Goal: Contribute content: Contribute content

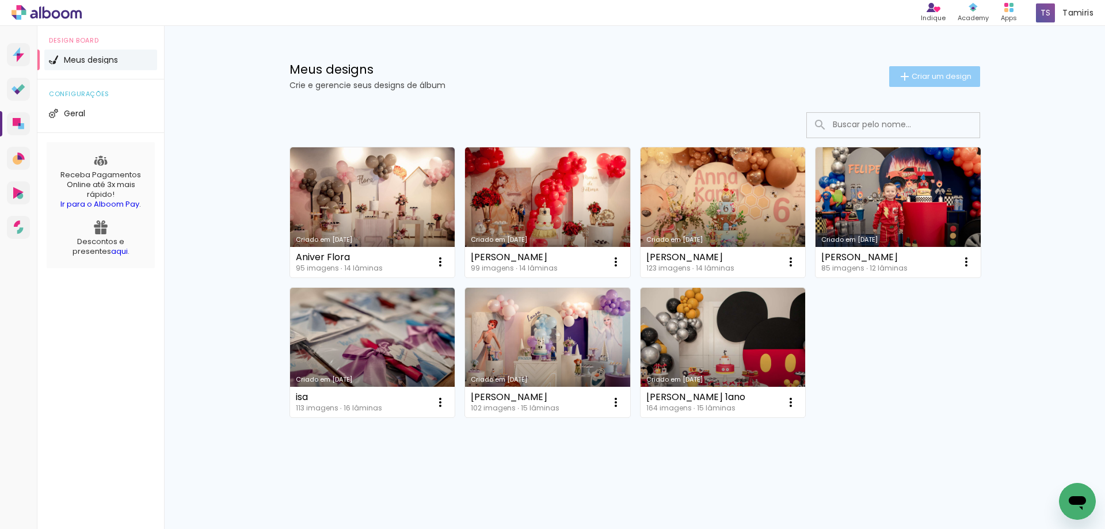
click at [911, 79] on span "Criar um design" at bounding box center [941, 76] width 60 height 7
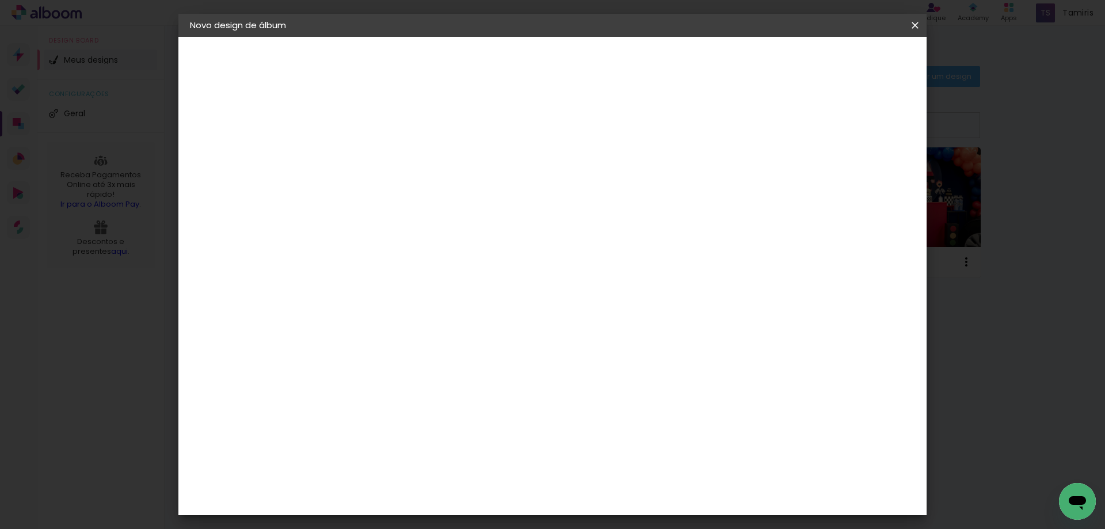
click at [378, 158] on input at bounding box center [378, 155] width 0 height 18
type input "Malu e Gui"
type paper-input "Malu e Gui"
click at [428, 71] on header "Informações Dê um título ao seu álbum. Avançar" at bounding box center [378, 71] width 100 height 68
click at [496, 54] on paper-button "Avançar" at bounding box center [468, 61] width 56 height 20
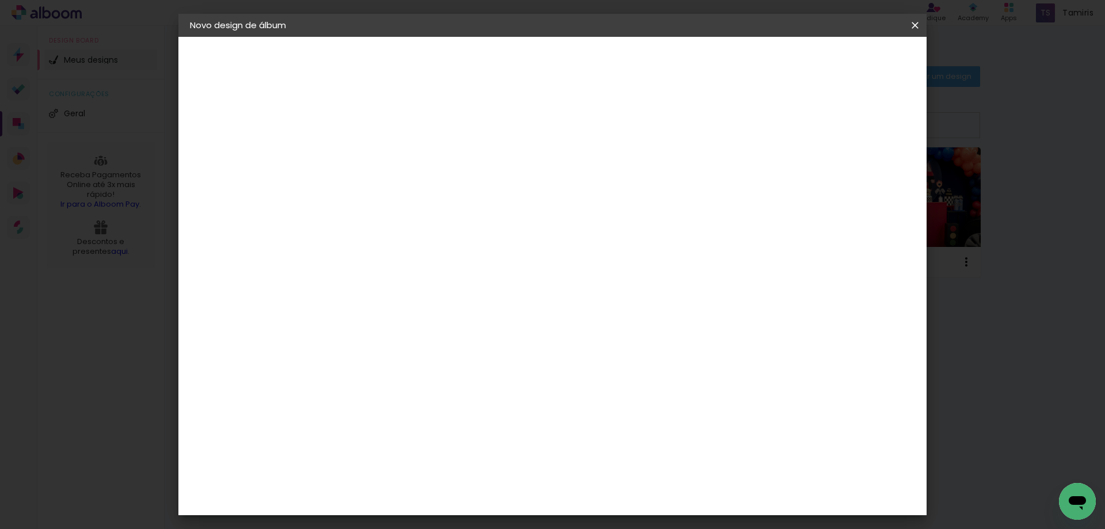
scroll to position [2832, 0]
click at [593, 67] on paper-button "Avançar" at bounding box center [565, 61] width 56 height 20
click at [423, 192] on input "text" at bounding box center [400, 201] width 45 height 18
click at [593, 200] on paper-item "Padrão" at bounding box center [627, 191] width 230 height 23
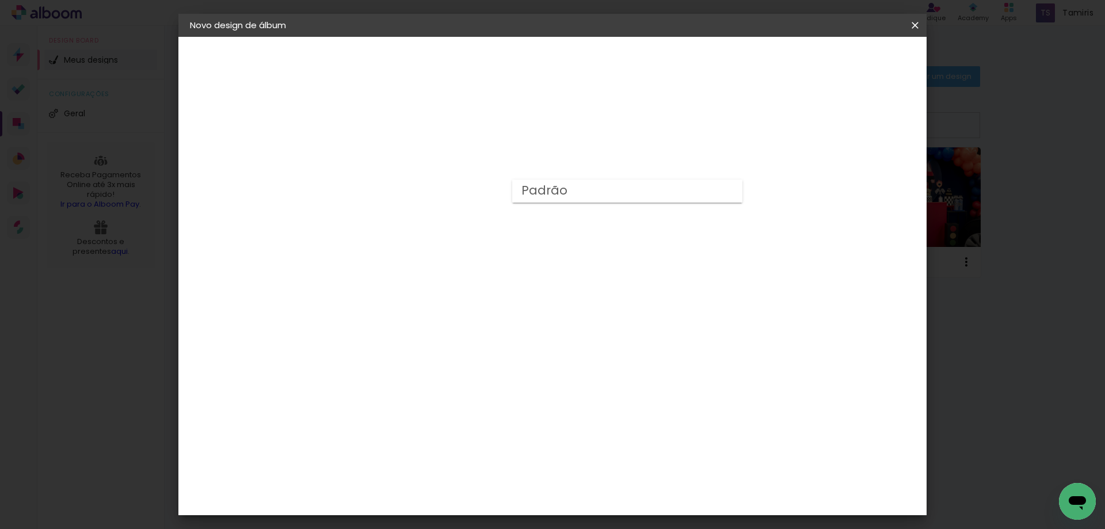
type input "Padrão"
click at [0, 0] on slot "Avançar" at bounding box center [0, 0] width 0 height 0
click at [843, 60] on span "Iniciar design" at bounding box center [817, 61] width 52 height 8
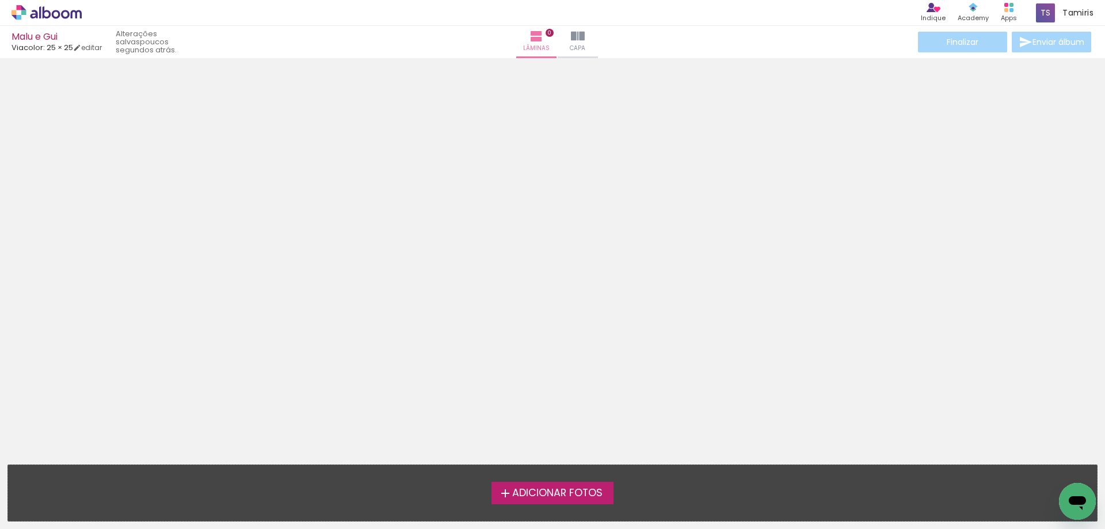
click at [539, 494] on span "Adicionar Fotos" at bounding box center [557, 493] width 90 height 10
click at [0, 0] on input "file" at bounding box center [0, 0] width 0 height 0
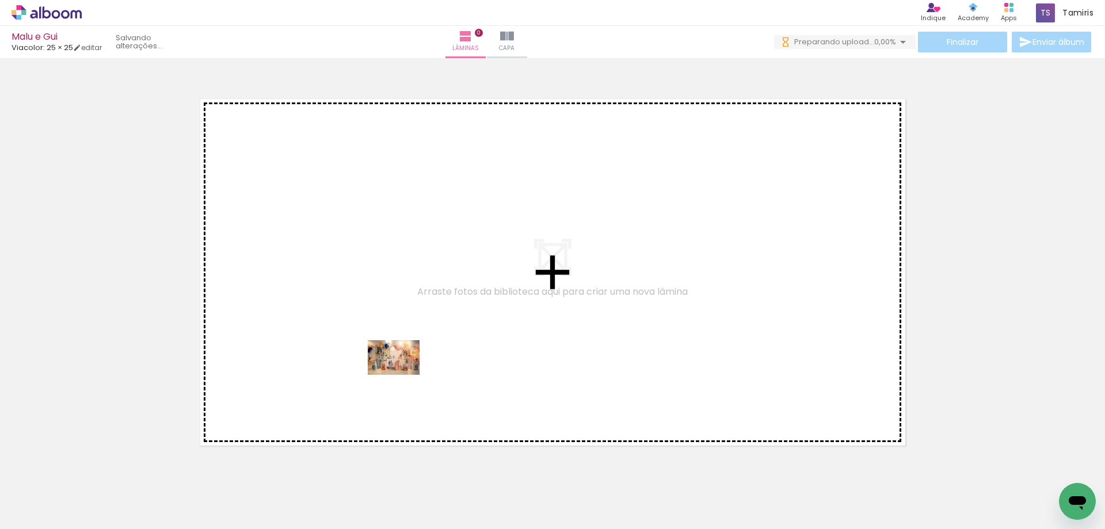
drag, startPoint x: 131, startPoint y: 482, endPoint x: 402, endPoint y: 375, distance: 291.9
click at [402, 375] on quentale-workspace at bounding box center [552, 264] width 1105 height 529
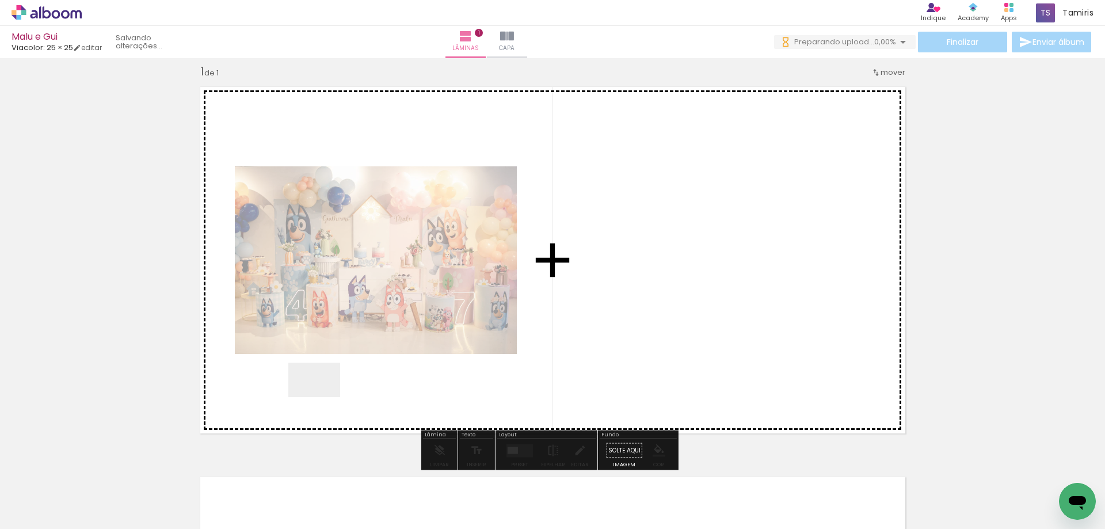
drag, startPoint x: 323, startPoint y: 397, endPoint x: 338, endPoint y: 380, distance: 22.4
click at [338, 380] on quentale-workspace at bounding box center [552, 264] width 1105 height 529
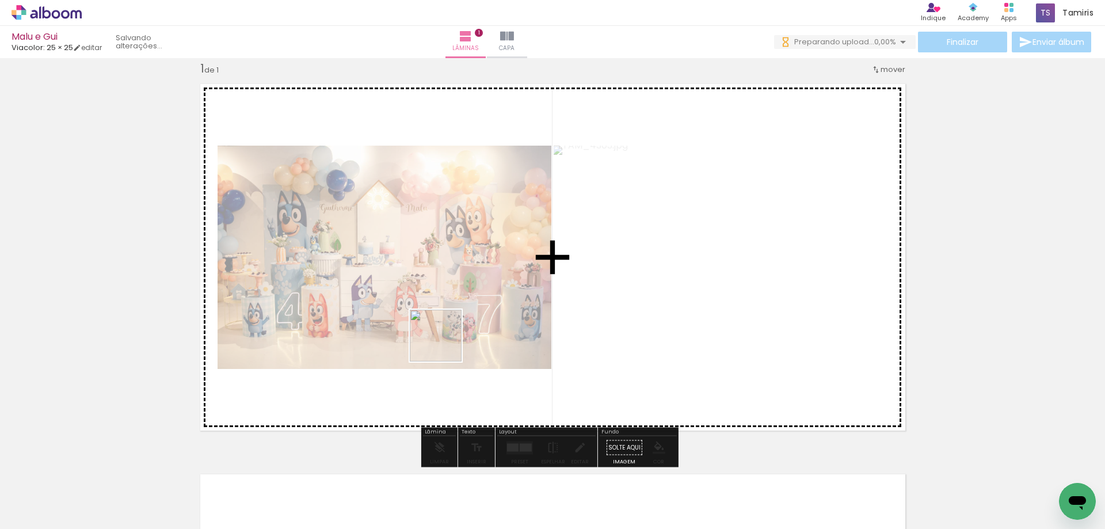
click at [444, 344] on quentale-workspace at bounding box center [552, 264] width 1105 height 529
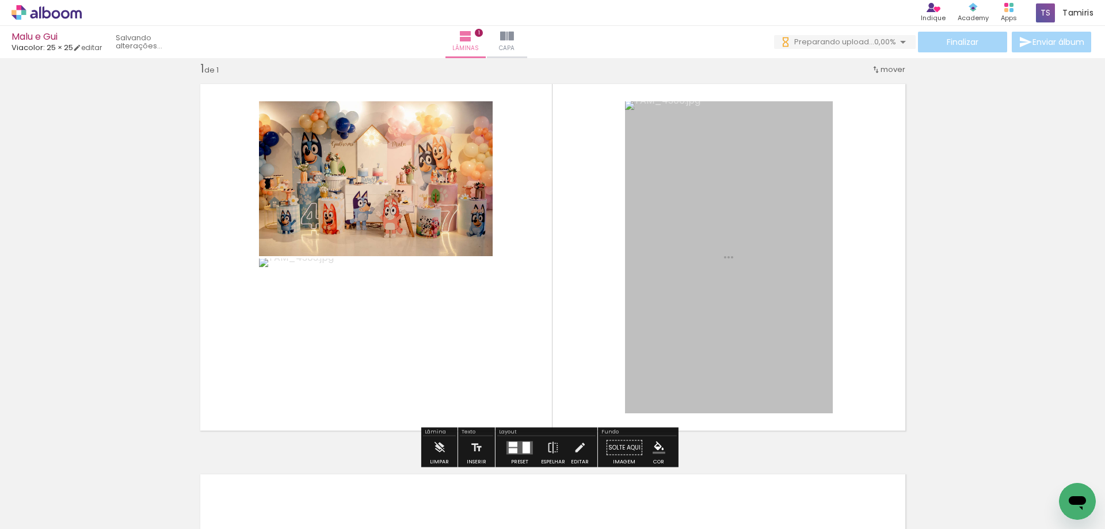
scroll to position [0, 0]
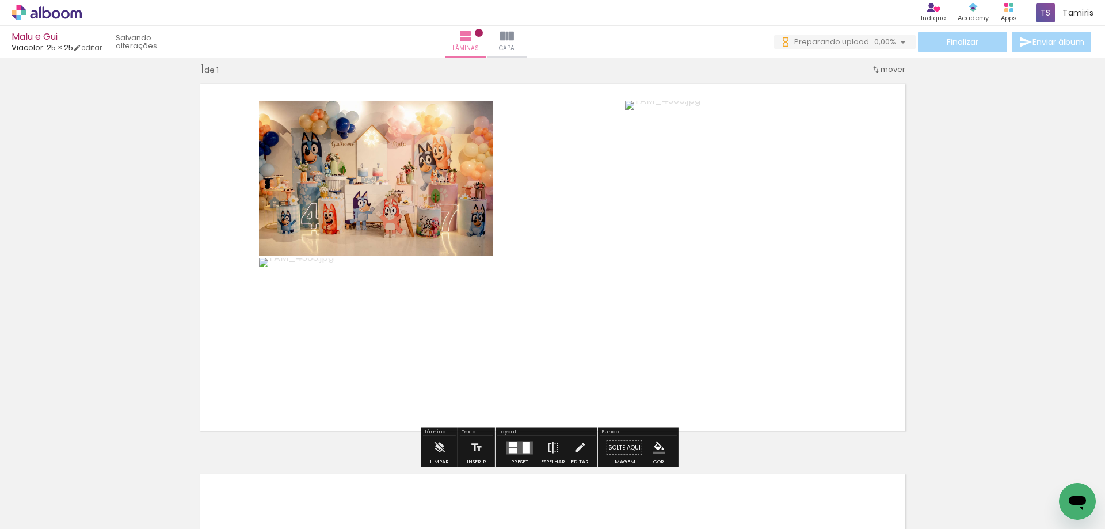
drag, startPoint x: 308, startPoint y: 502, endPoint x: 388, endPoint y: 457, distance: 92.5
click at [477, 335] on quentale-workspace at bounding box center [552, 264] width 1105 height 529
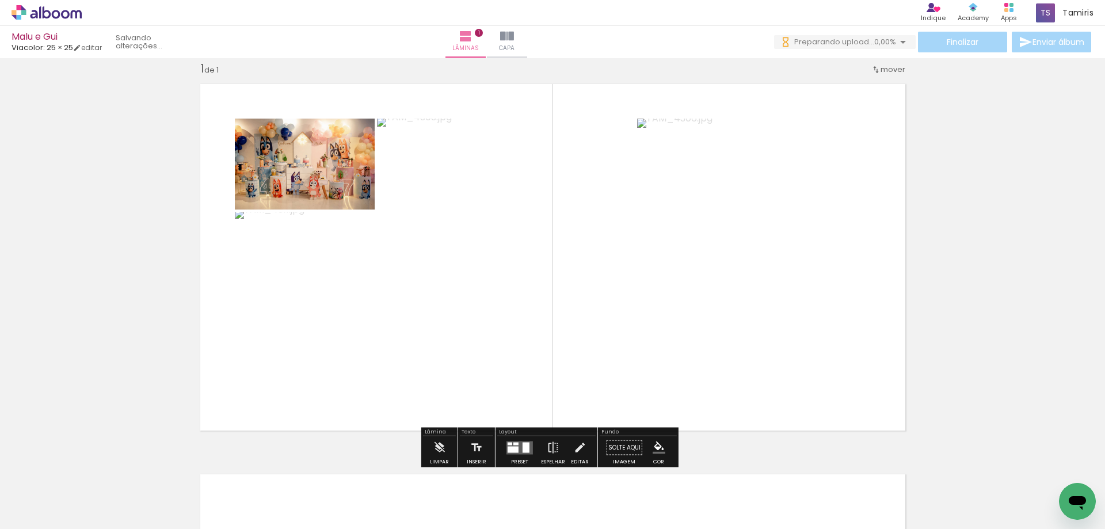
click at [518, 362] on quentale-workspace at bounding box center [552, 264] width 1105 height 529
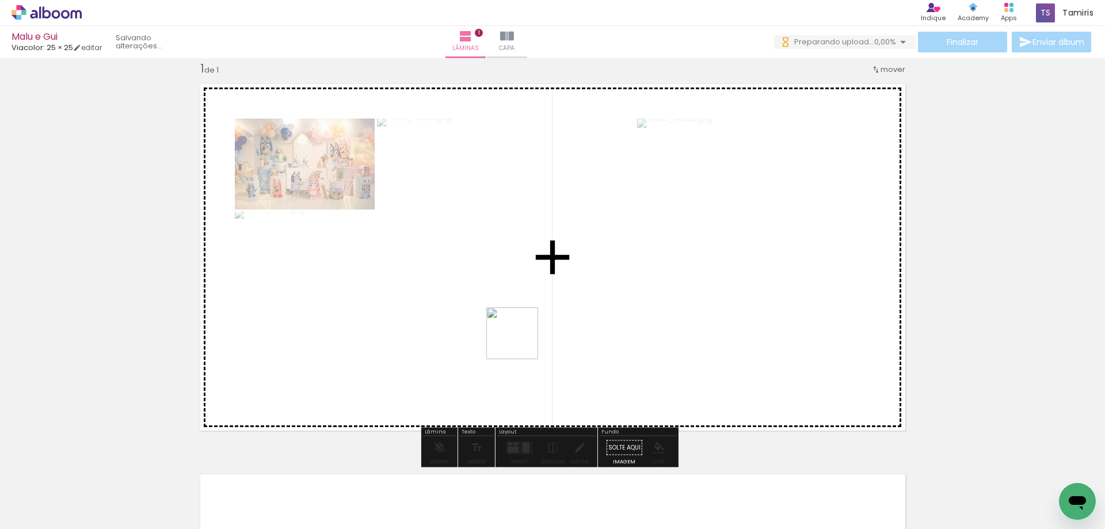
drag, startPoint x: 373, startPoint y: 493, endPoint x: 521, endPoint y: 342, distance: 210.8
click at [521, 342] on quentale-workspace at bounding box center [552, 264] width 1105 height 529
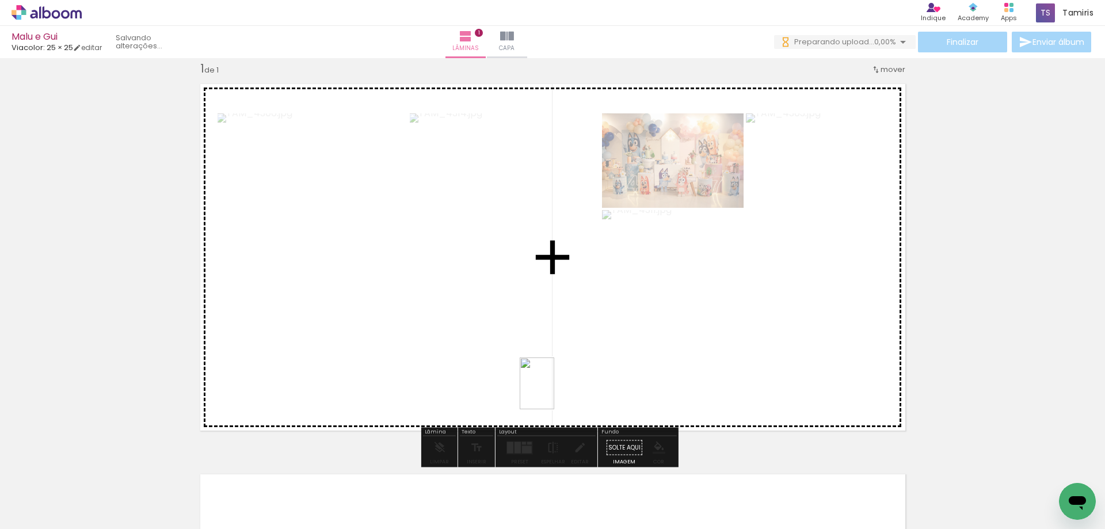
drag, startPoint x: 449, startPoint y: 499, endPoint x: 554, endPoint y: 392, distance: 150.2
click at [554, 392] on quentale-workspace at bounding box center [552, 264] width 1105 height 529
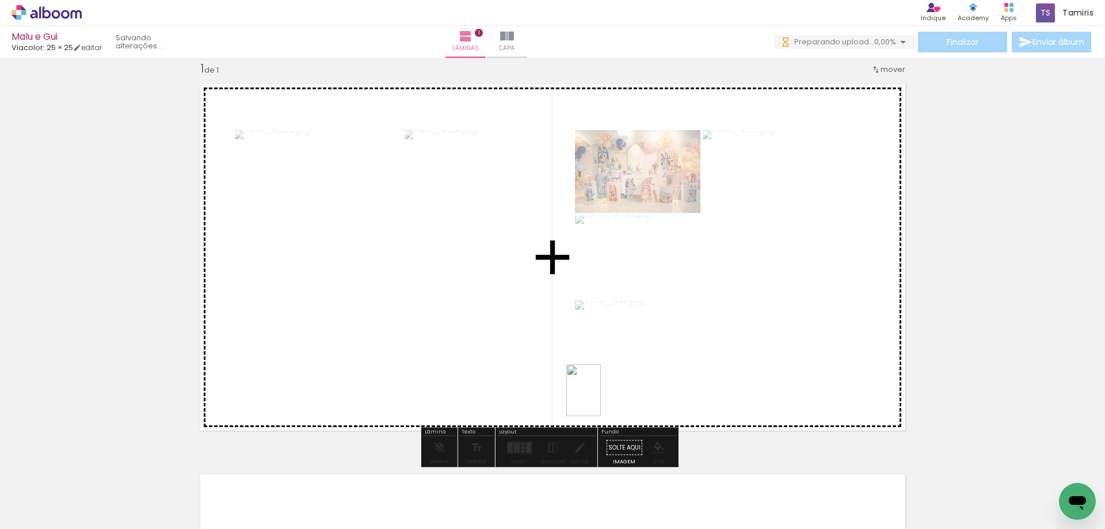
drag, startPoint x: 596, startPoint y: 405, endPoint x: 601, endPoint y: 399, distance: 7.8
click at [601, 399] on quentale-workspace at bounding box center [552, 264] width 1105 height 529
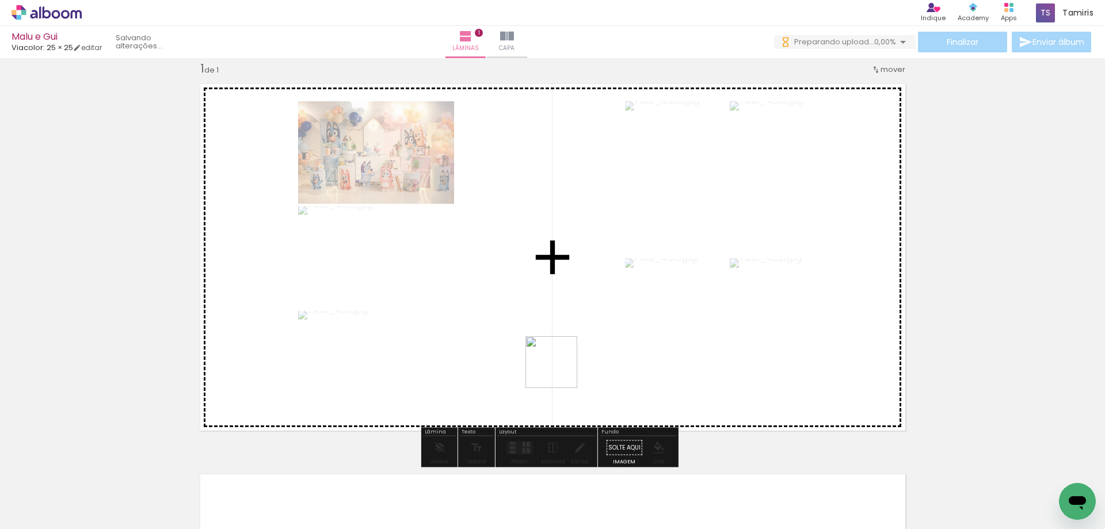
click at [560, 371] on quentale-workspace at bounding box center [552, 264] width 1105 height 529
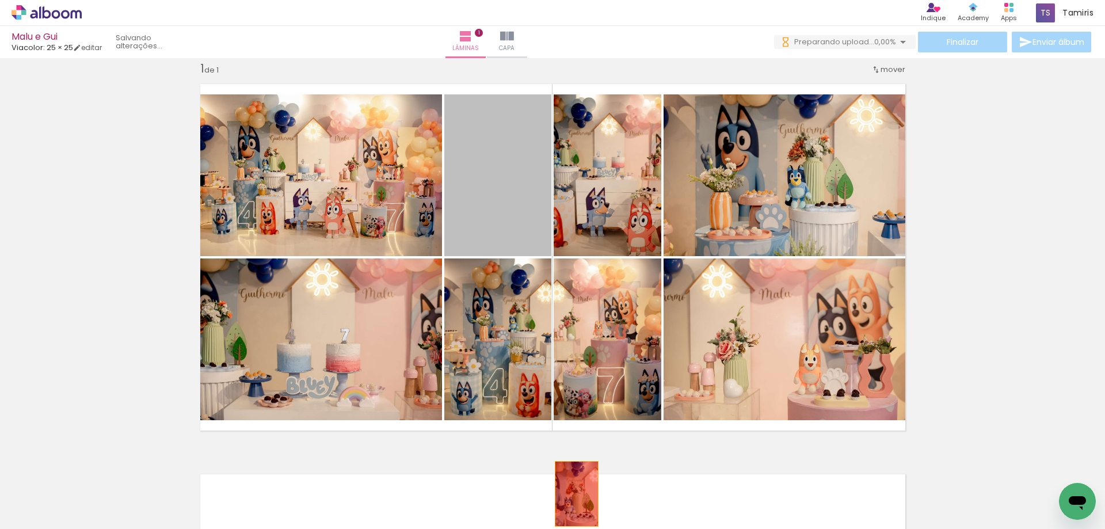
drag, startPoint x: 508, startPoint y: 194, endPoint x: 572, endPoint y: 494, distance: 306.5
click at [572, 494] on quentale-workspace at bounding box center [552, 264] width 1105 height 529
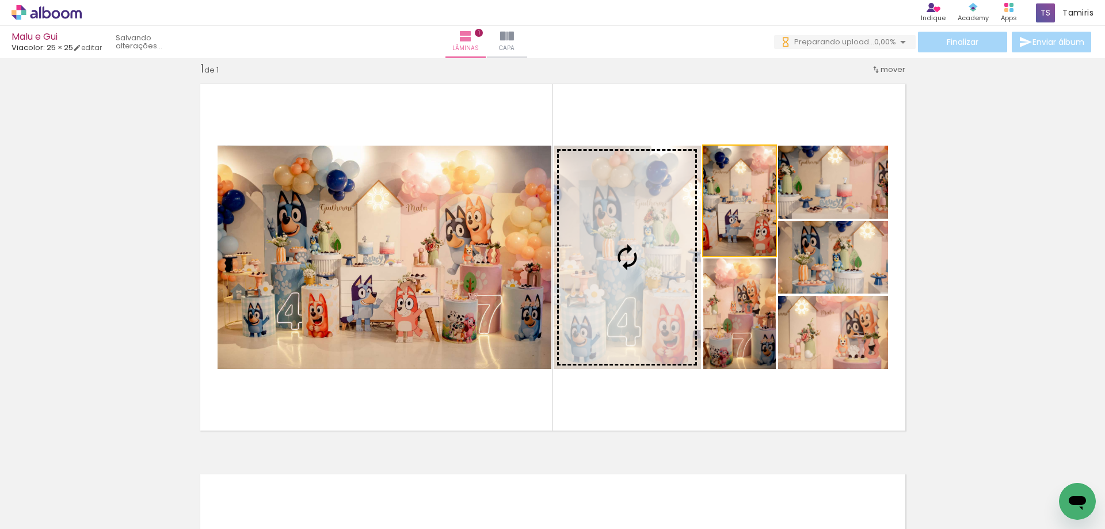
drag, startPoint x: 645, startPoint y: 274, endPoint x: 638, endPoint y: 279, distance: 9.1
click at [0, 0] on slot at bounding box center [0, 0] width 0 height 0
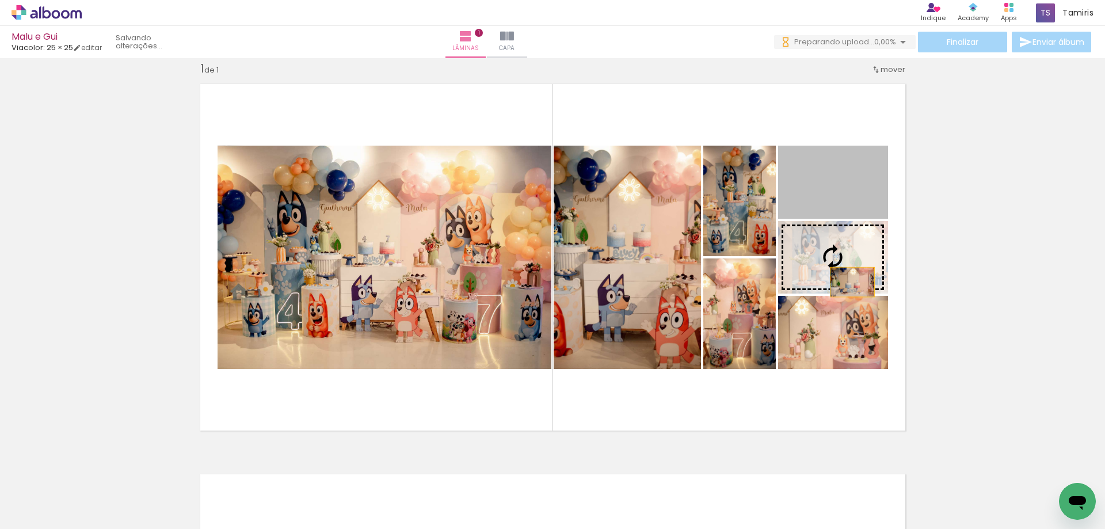
drag, startPoint x: 834, startPoint y: 190, endPoint x: 848, endPoint y: 282, distance: 92.5
click at [0, 0] on slot at bounding box center [0, 0] width 0 height 0
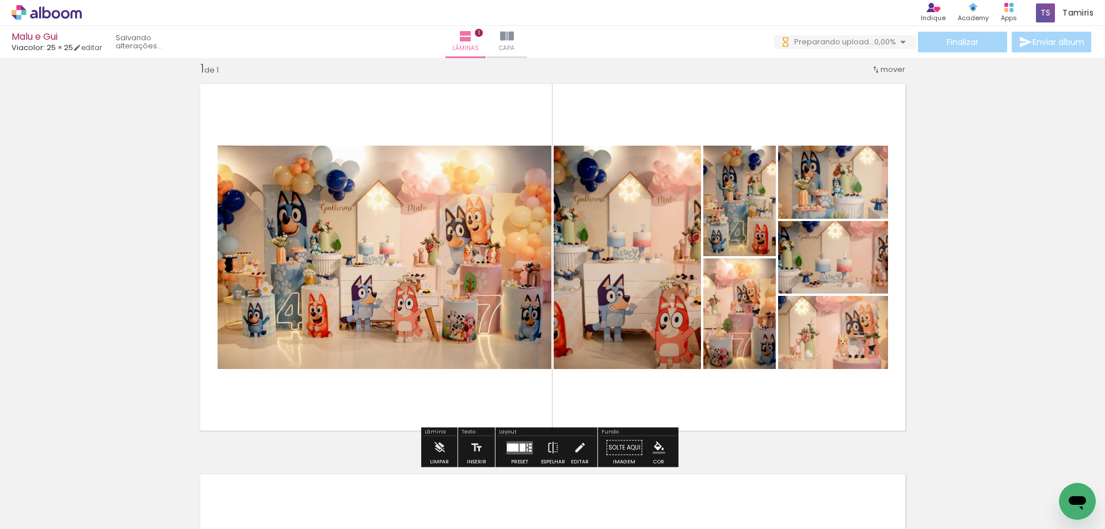
scroll to position [188, 0]
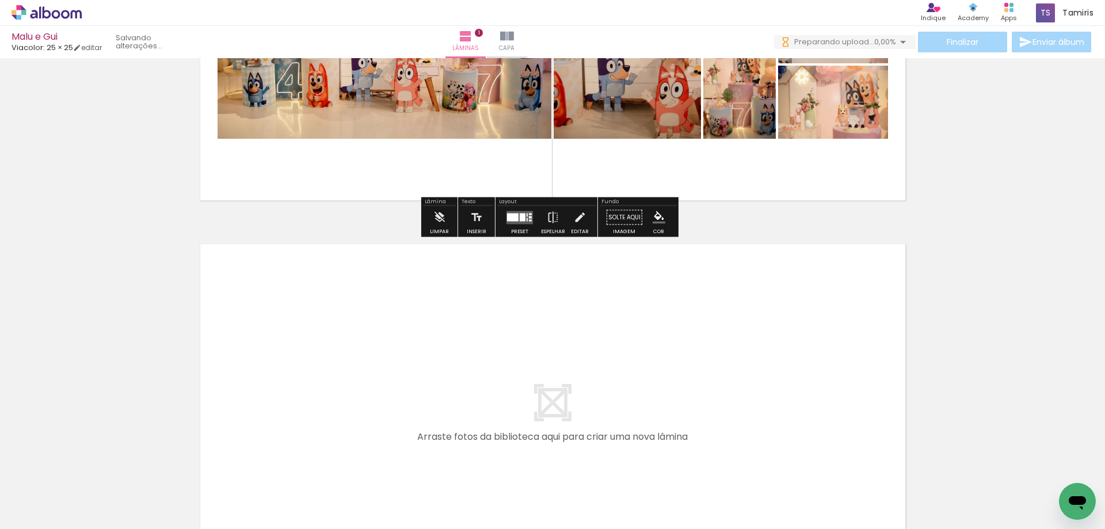
click at [221, 466] on iron-icon at bounding box center [219, 467] width 12 height 12
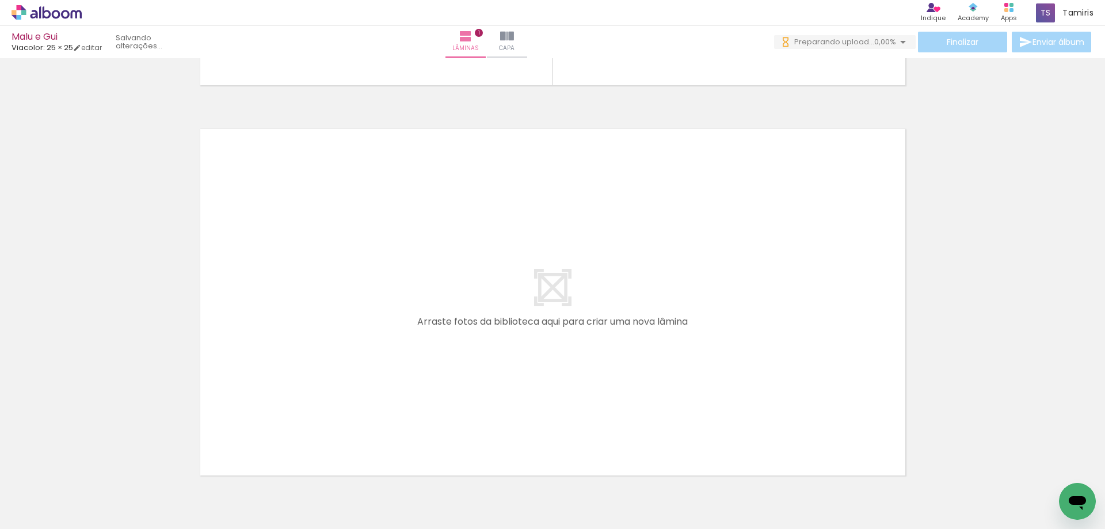
click at [543, 467] on iron-icon at bounding box center [541, 467] width 12 height 12
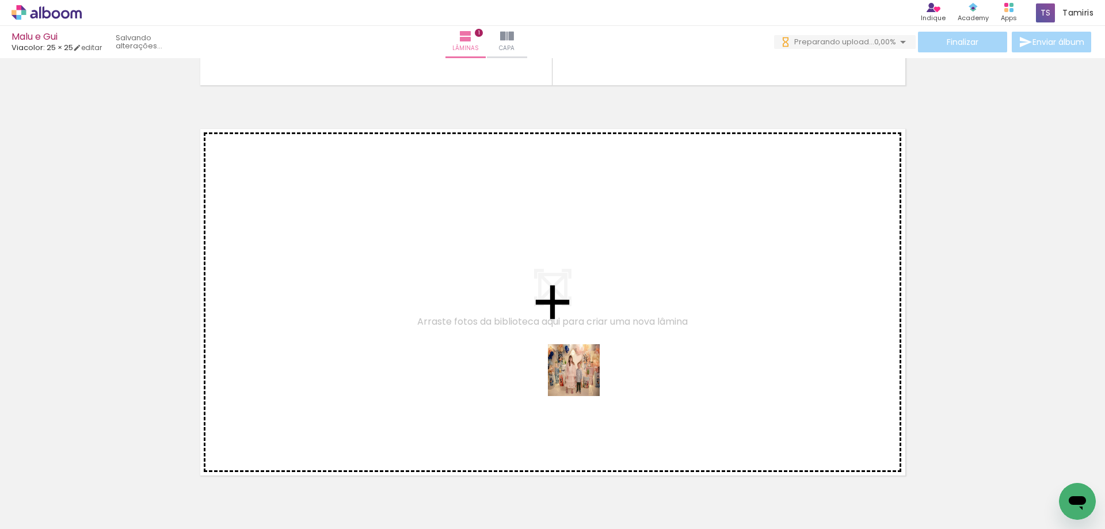
drag, startPoint x: 570, startPoint y: 493, endPoint x: 582, endPoint y: 378, distance: 115.2
click at [582, 378] on quentale-workspace at bounding box center [552, 264] width 1105 height 529
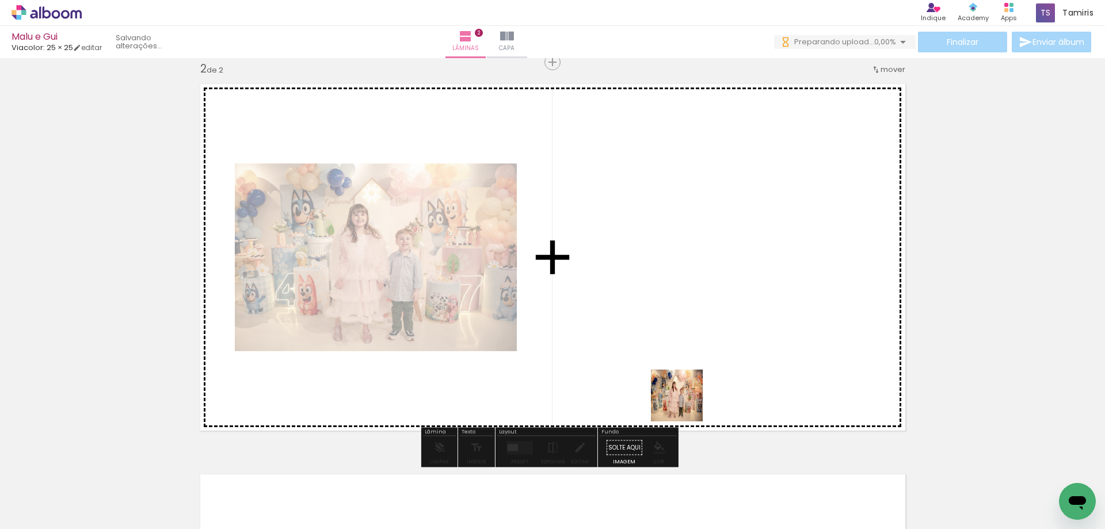
drag, startPoint x: 636, startPoint y: 485, endPoint x: 698, endPoint y: 368, distance: 132.0
click at [698, 368] on quentale-workspace at bounding box center [552, 264] width 1105 height 529
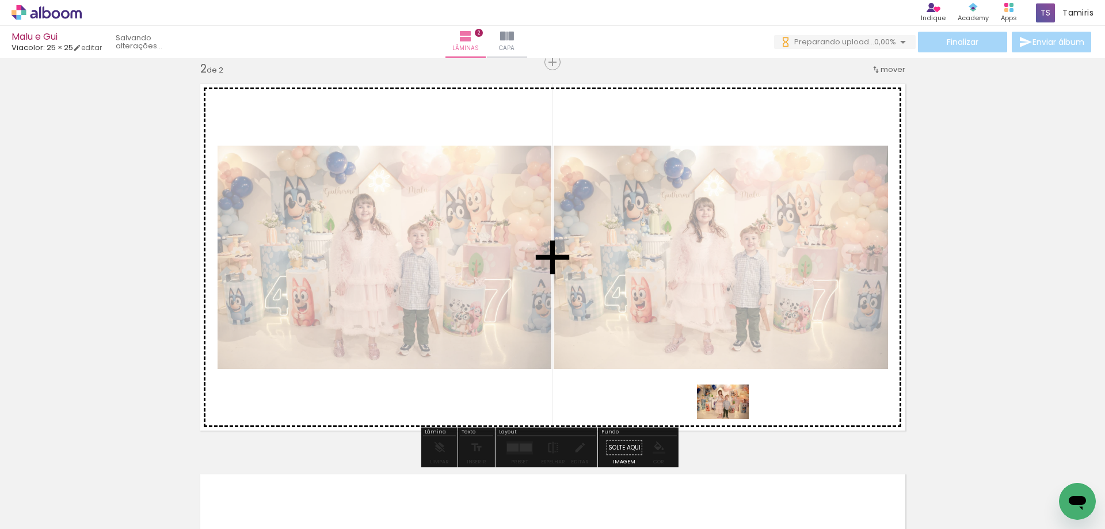
drag, startPoint x: 699, startPoint y: 488, endPoint x: 731, endPoint y: 419, distance: 76.4
click at [731, 419] on quentale-workspace at bounding box center [552, 264] width 1105 height 529
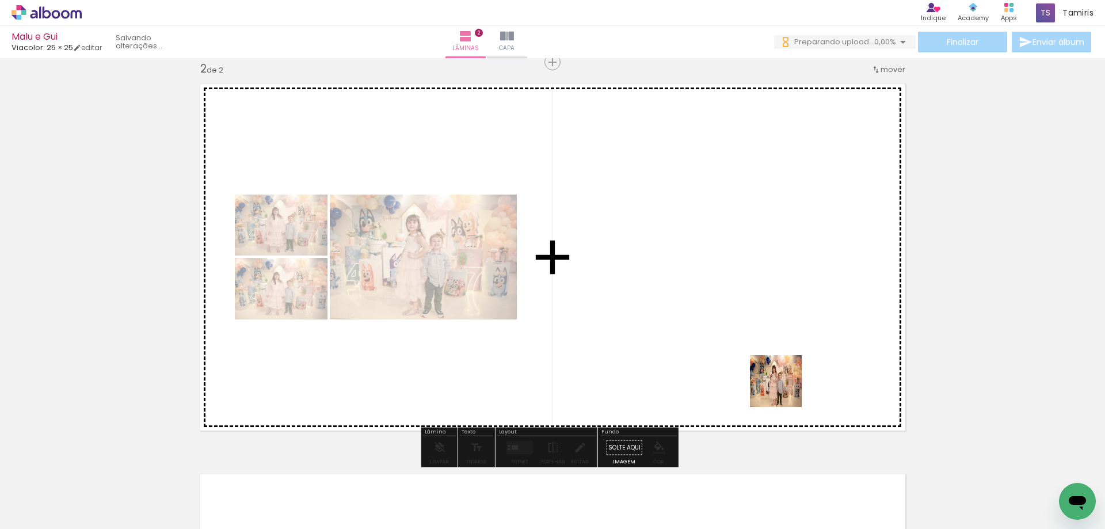
drag, startPoint x: 770, startPoint y: 494, endPoint x: 789, endPoint y: 311, distance: 184.0
click at [789, 311] on quentale-workspace at bounding box center [552, 264] width 1105 height 529
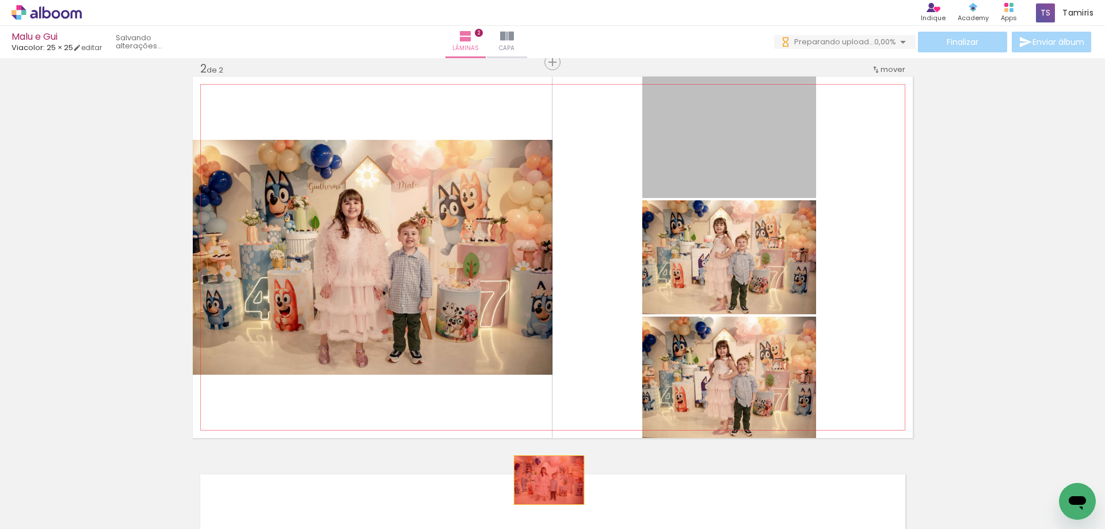
drag, startPoint x: 737, startPoint y: 152, endPoint x: 546, endPoint y: 482, distance: 381.1
click at [546, 482] on quentale-workspace at bounding box center [552, 264] width 1105 height 529
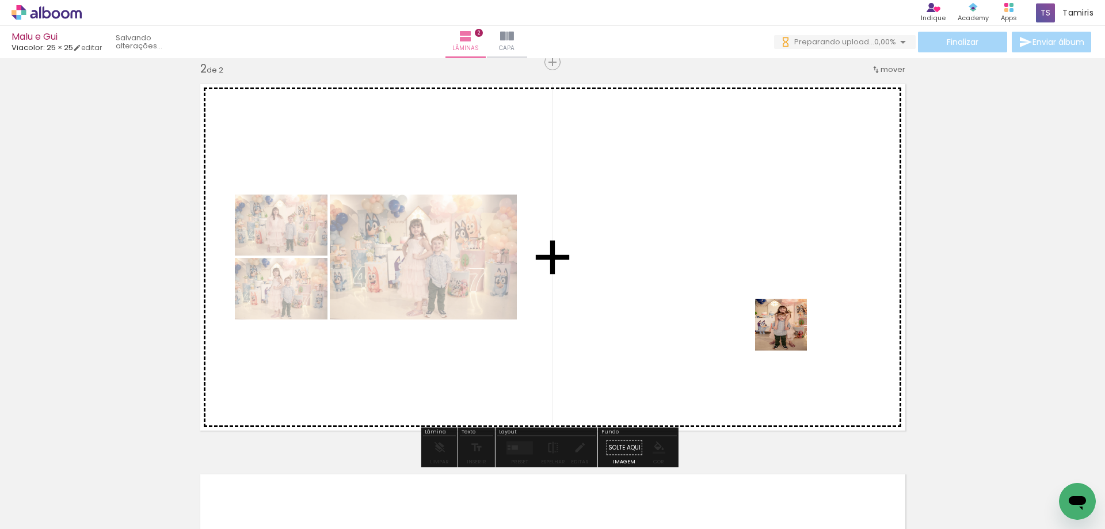
drag, startPoint x: 789, startPoint y: 333, endPoint x: 784, endPoint y: 324, distance: 10.9
click at [784, 324] on quentale-workspace at bounding box center [552, 264] width 1105 height 529
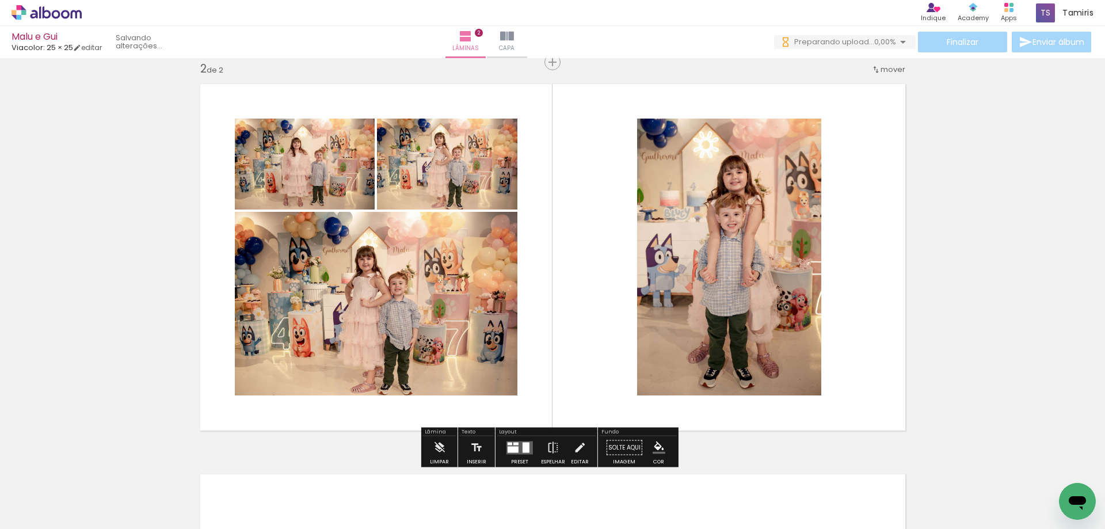
drag, startPoint x: 894, startPoint y: 490, endPoint x: 794, endPoint y: 302, distance: 213.7
click at [794, 302] on quentale-workspace at bounding box center [552, 264] width 1105 height 529
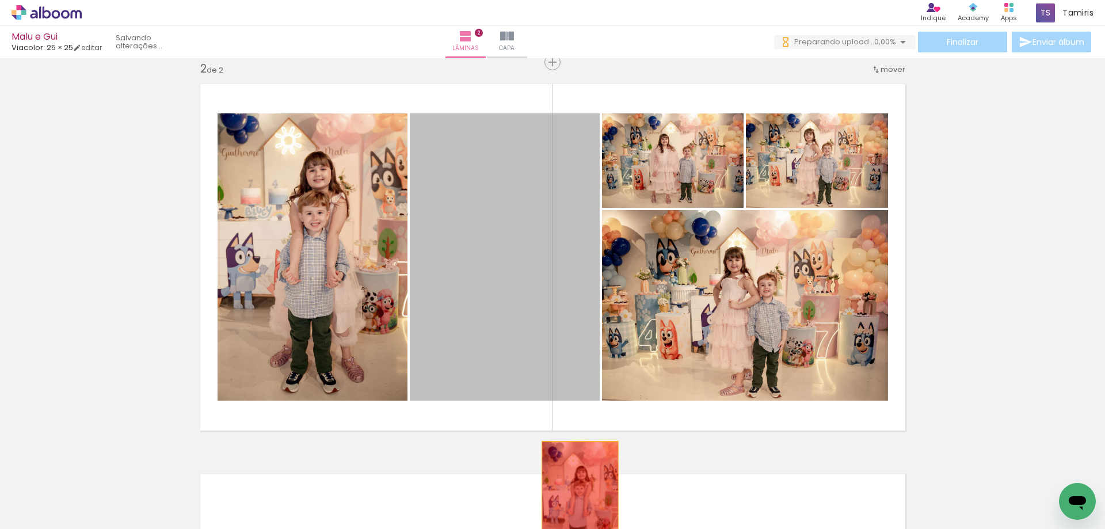
drag, startPoint x: 501, startPoint y: 299, endPoint x: 574, endPoint y: 497, distance: 211.2
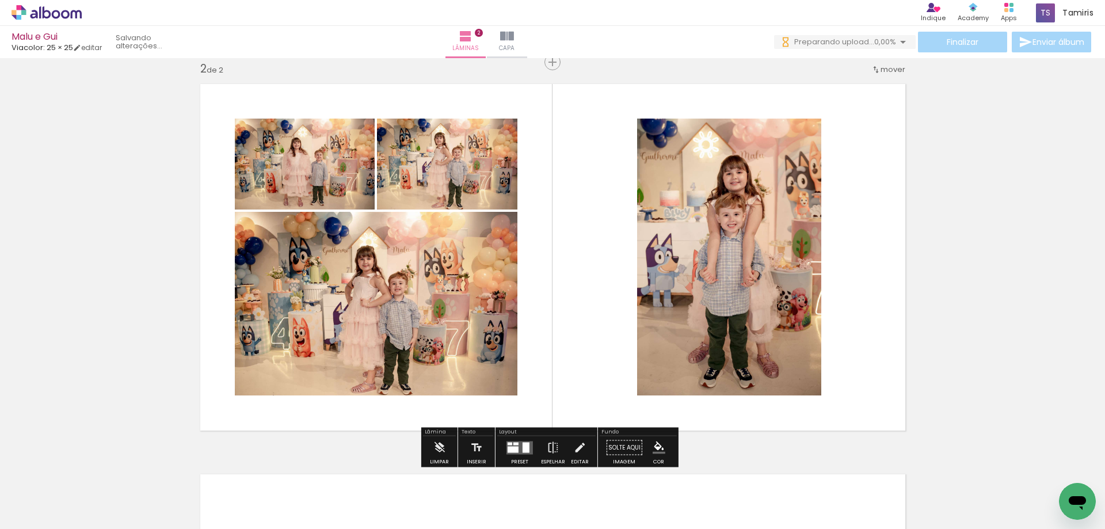
click at [607, 468] on iron-icon at bounding box center [606, 467] width 12 height 12
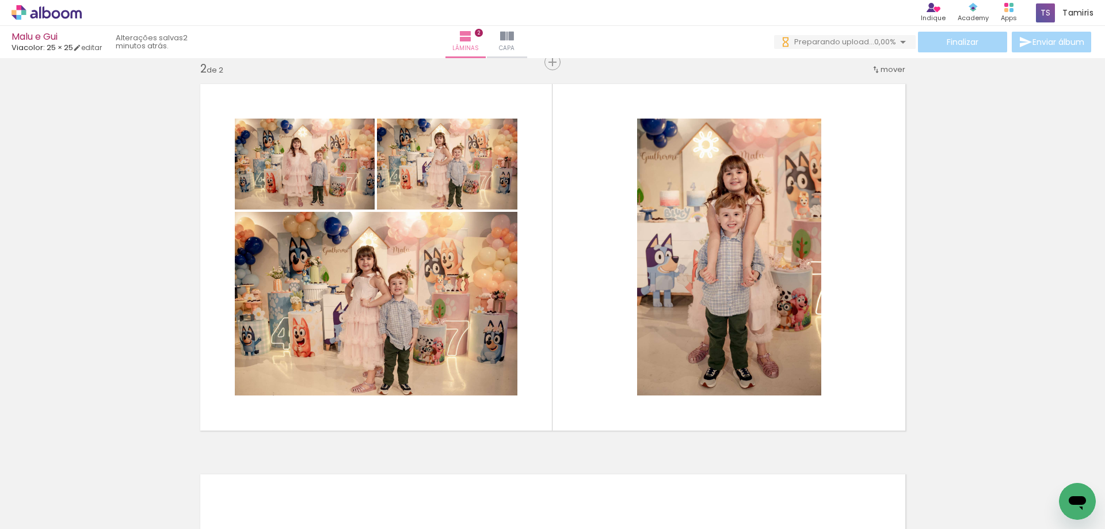
click at [805, 468] on iron-icon at bounding box center [799, 467] width 12 height 12
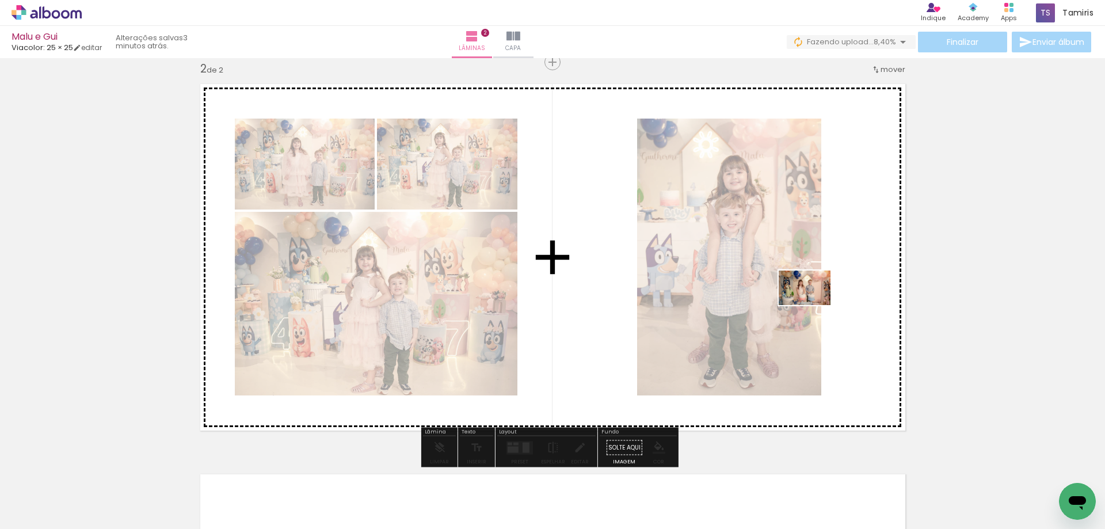
drag, startPoint x: 974, startPoint y: 491, endPoint x: 813, endPoint y: 305, distance: 246.4
click at [813, 305] on quentale-workspace at bounding box center [552, 264] width 1105 height 529
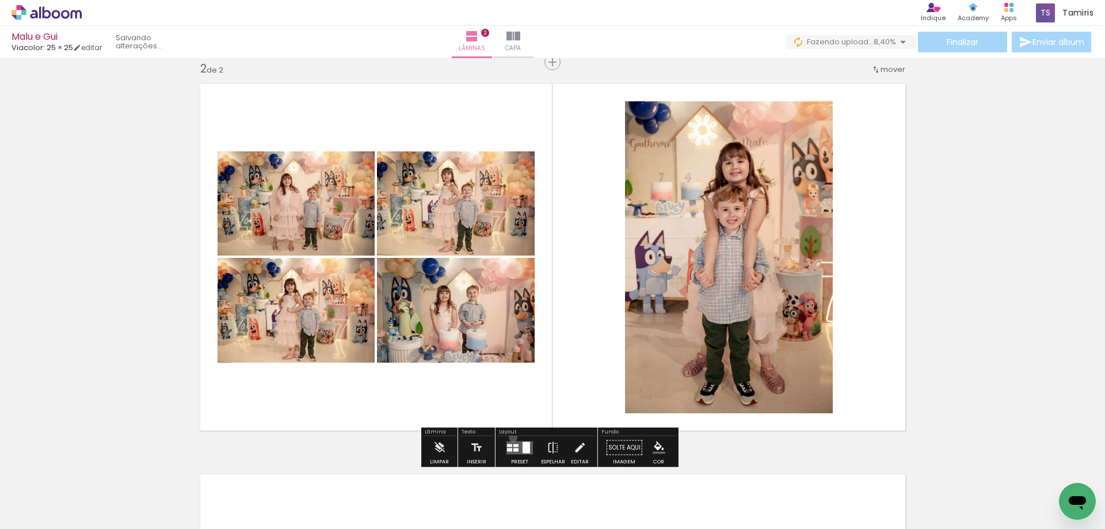
click at [510, 437] on div at bounding box center [519, 447] width 31 height 23
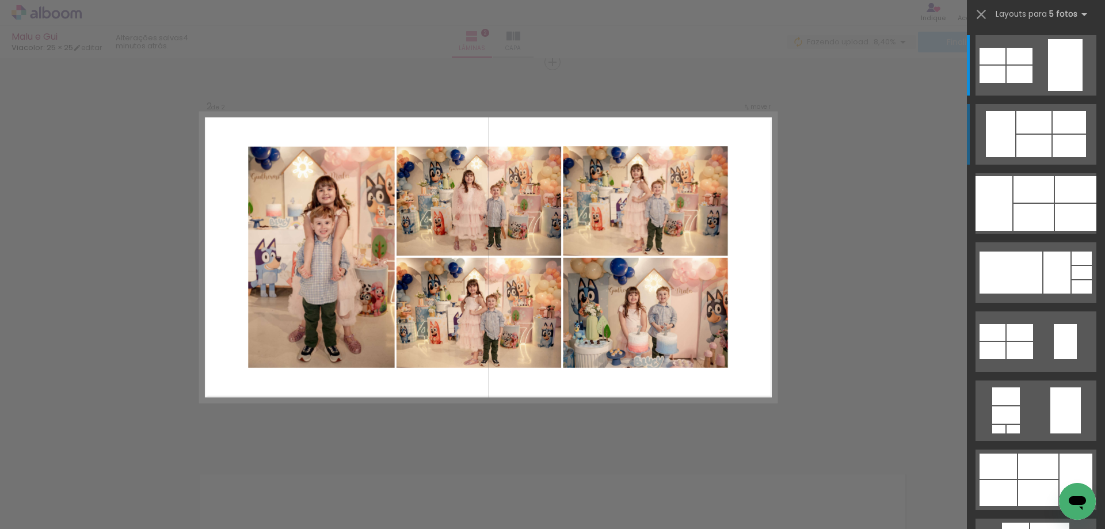
click at [1026, 144] on div at bounding box center [1033, 146] width 35 height 22
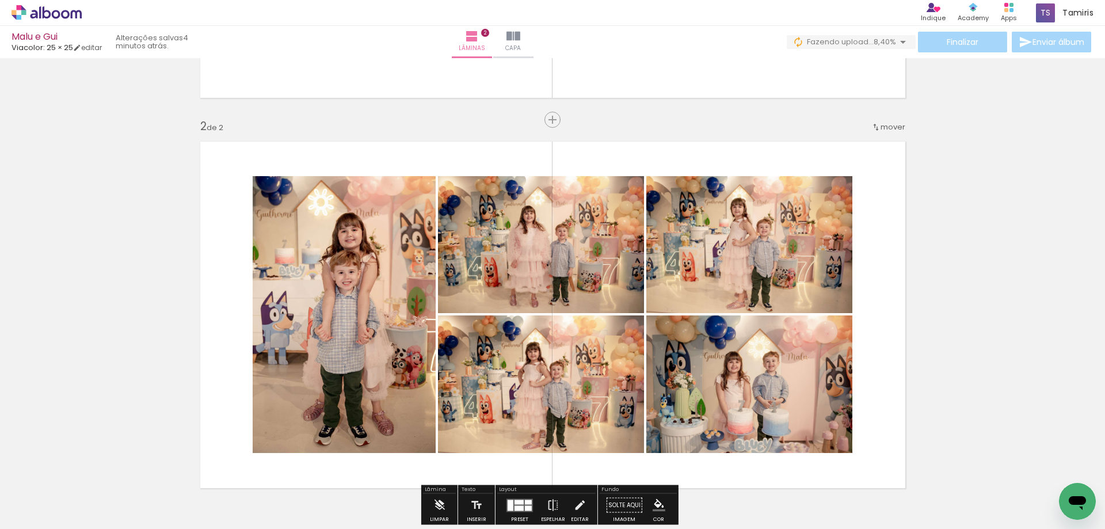
scroll to position [405, 0]
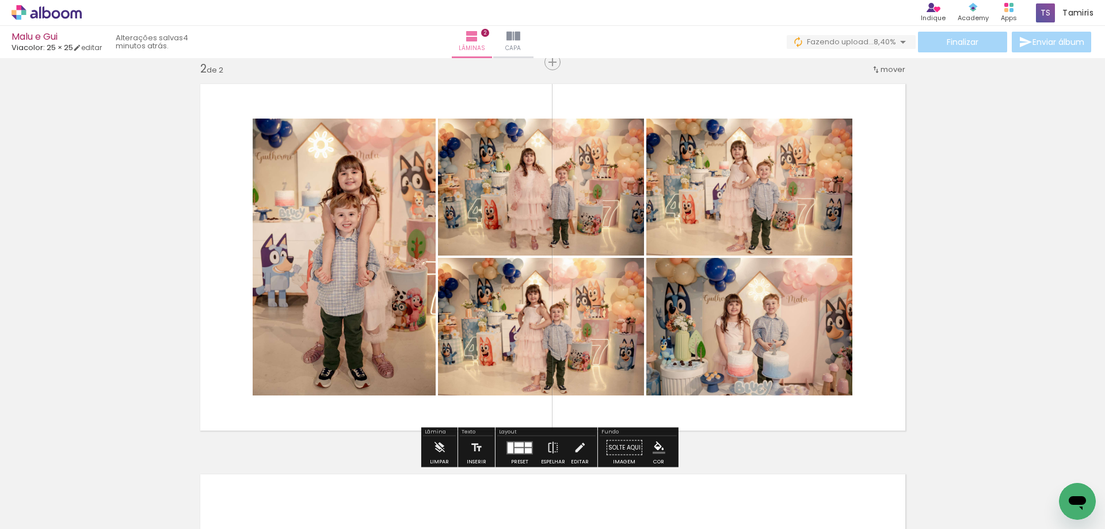
click at [514, 447] on quentale-layouter at bounding box center [519, 447] width 26 height 13
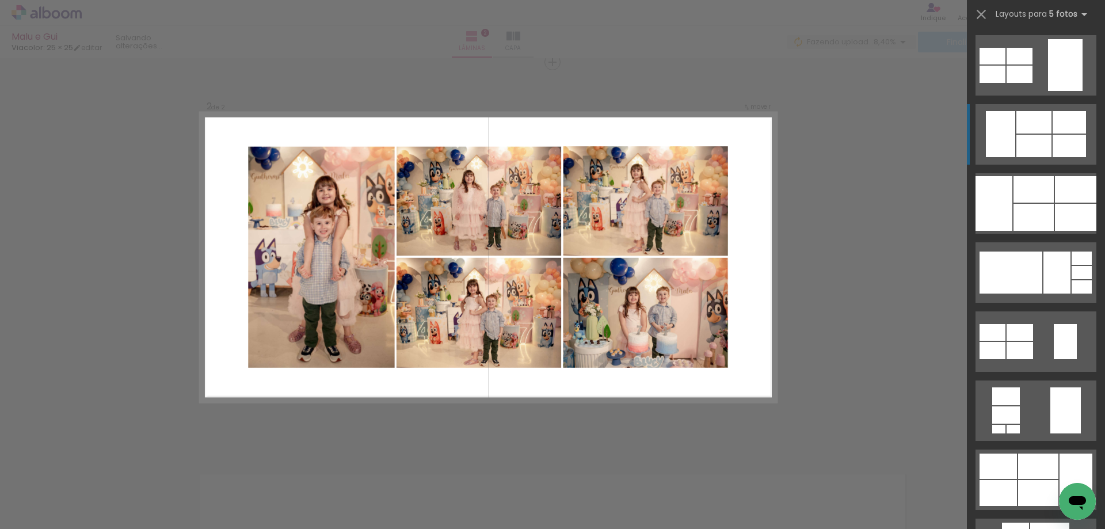
scroll to position [69, 0]
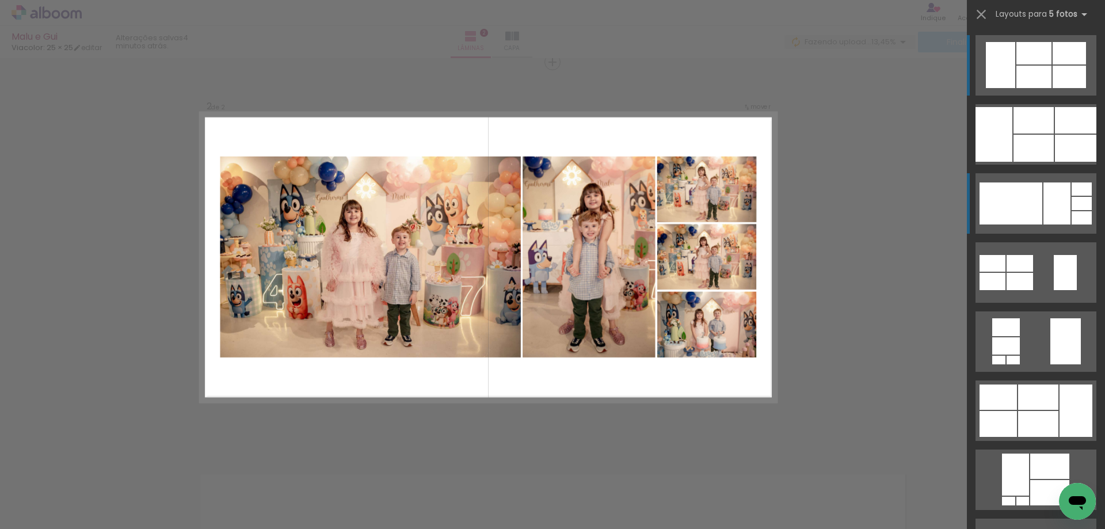
click at [1051, 211] on div at bounding box center [1056, 203] width 27 height 42
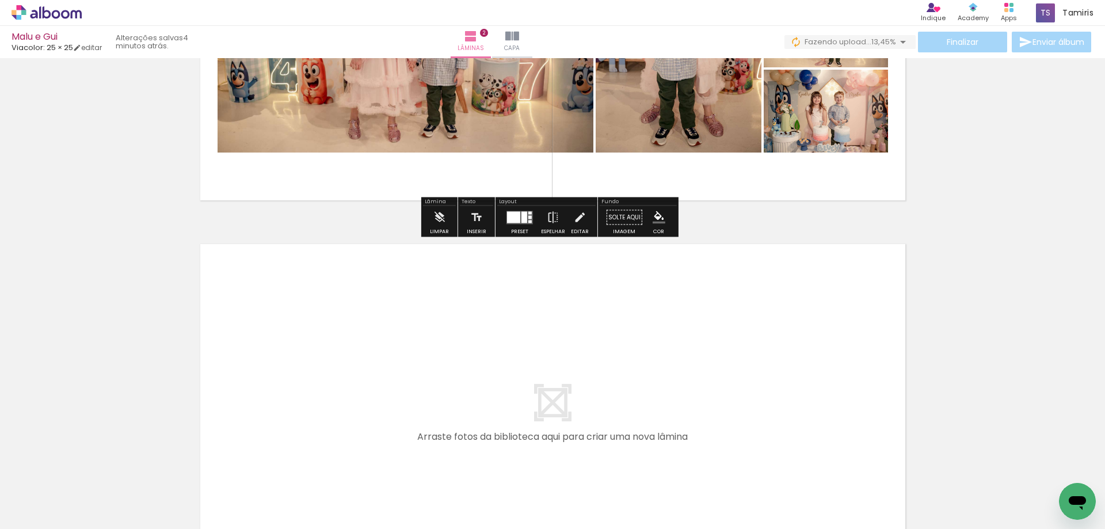
scroll to position [463, 0]
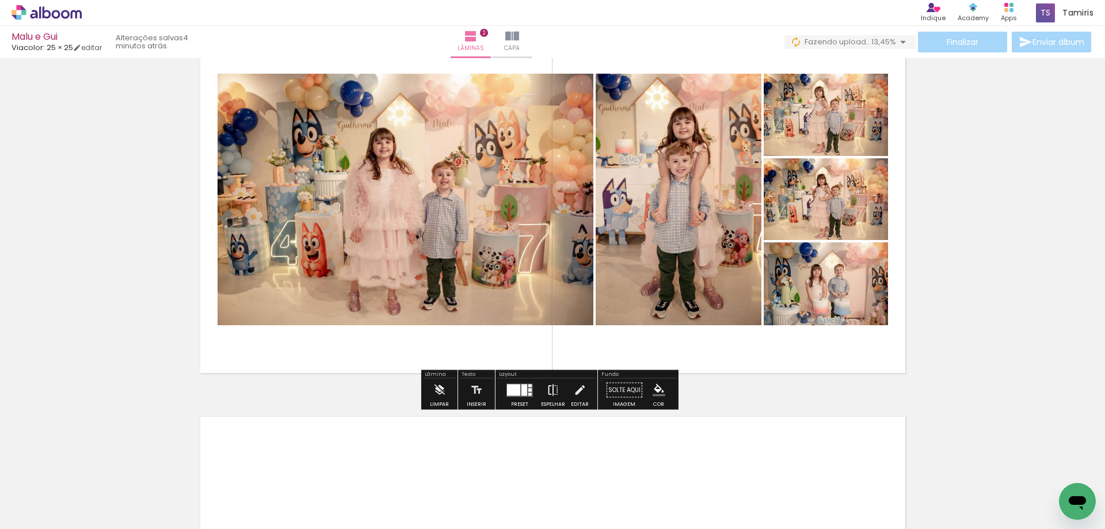
click at [554, 390] on iron-icon at bounding box center [553, 390] width 13 height 23
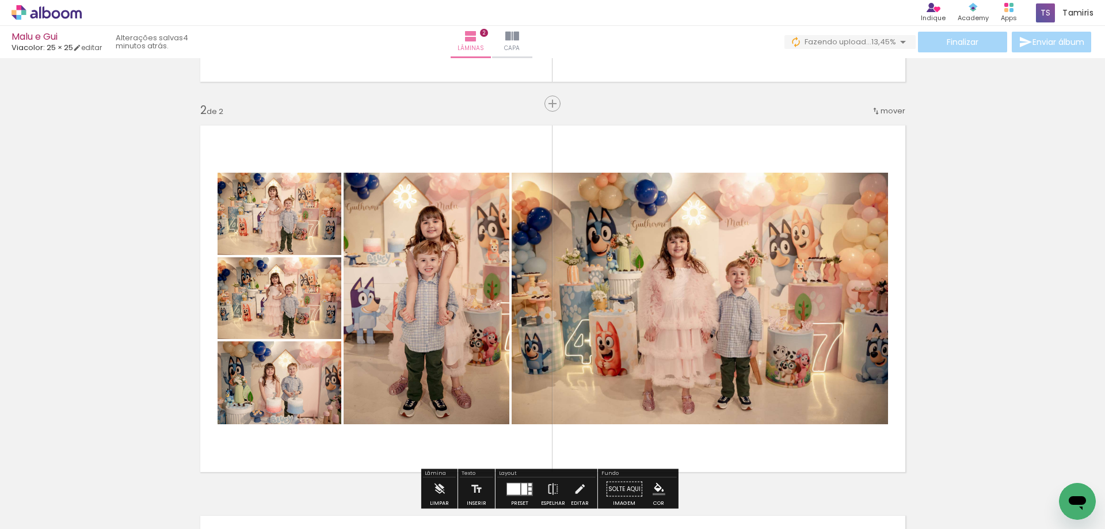
scroll to position [348, 0]
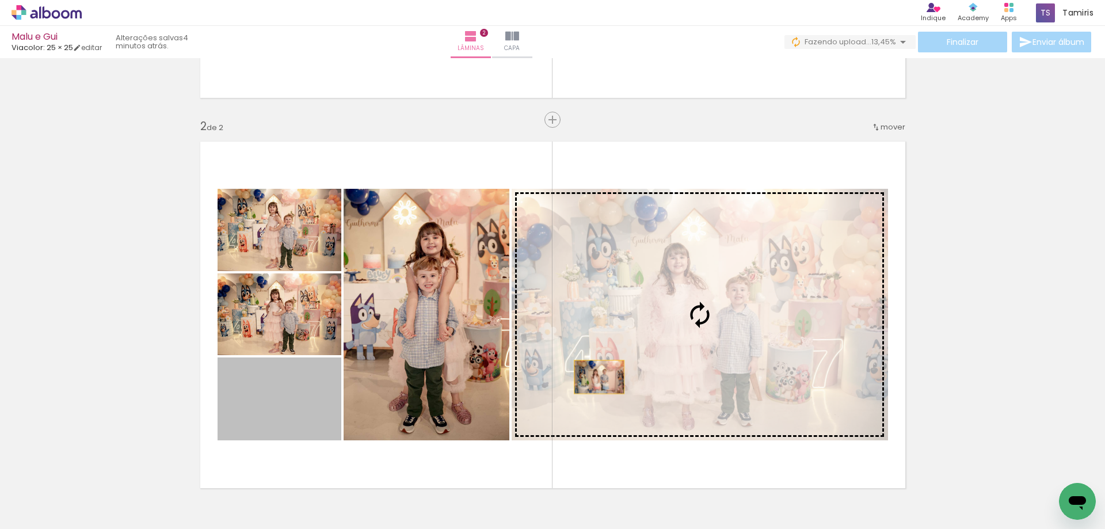
drag, startPoint x: 281, startPoint y: 417, endPoint x: 734, endPoint y: 345, distance: 458.5
click at [0, 0] on slot at bounding box center [0, 0] width 0 height 0
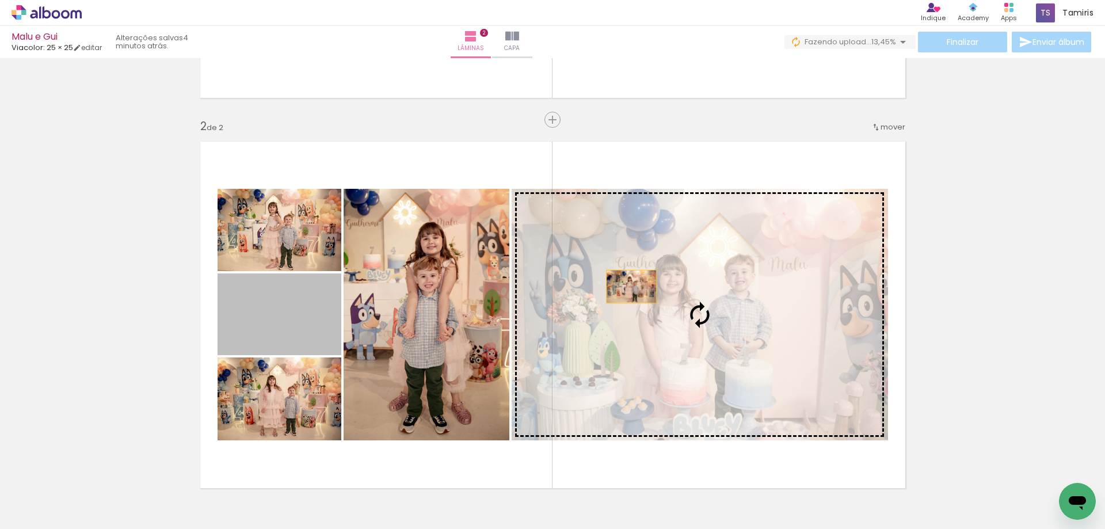
drag, startPoint x: 298, startPoint y: 326, endPoint x: 628, endPoint y: 287, distance: 332.7
click at [0, 0] on slot at bounding box center [0, 0] width 0 height 0
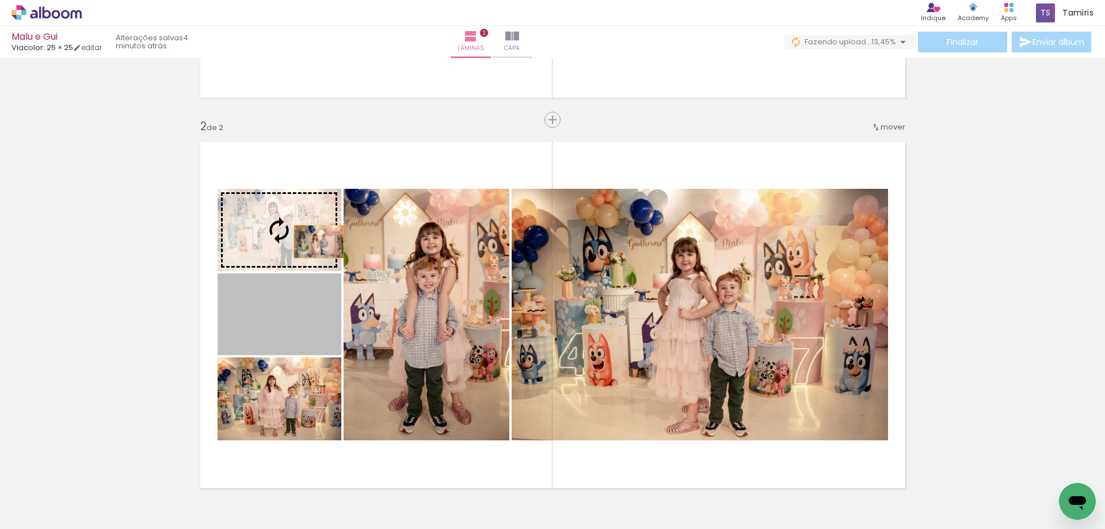
drag, startPoint x: 314, startPoint y: 323, endPoint x: 314, endPoint y: 242, distance: 81.1
click at [0, 0] on slot at bounding box center [0, 0] width 0 height 0
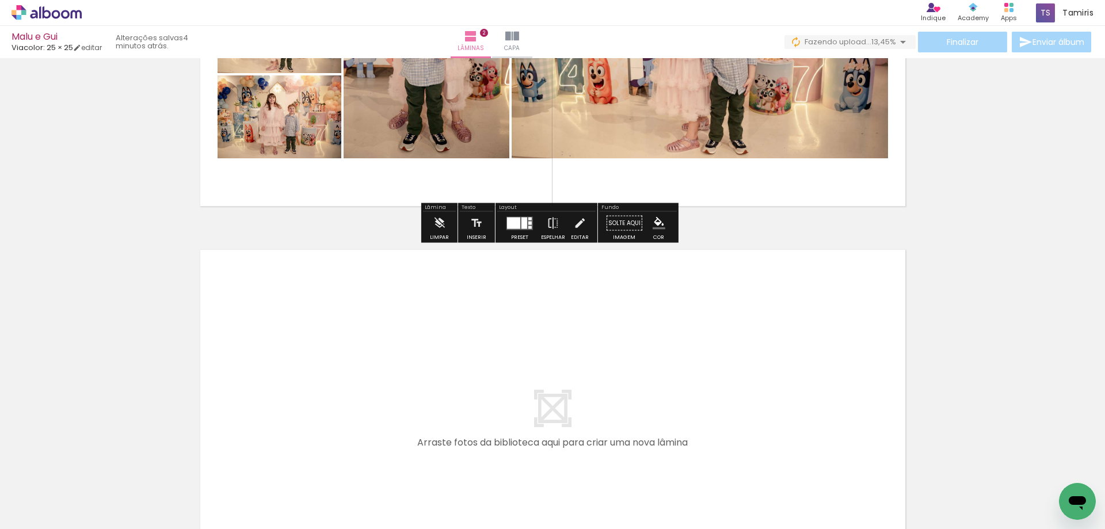
scroll to position [693, 0]
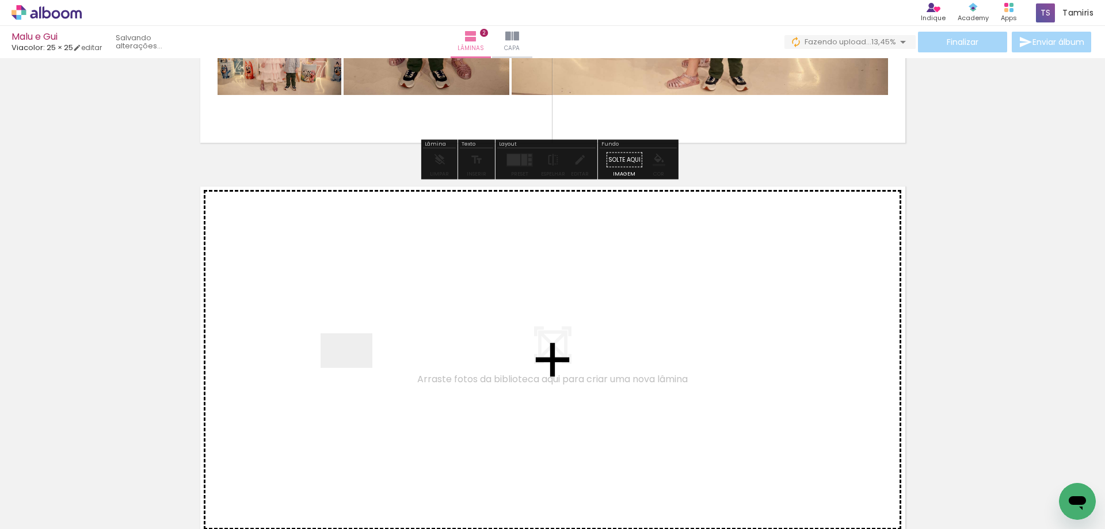
drag, startPoint x: 320, startPoint y: 419, endPoint x: 355, endPoint y: 368, distance: 62.1
click at [355, 368] on quentale-workspace at bounding box center [552, 264] width 1105 height 529
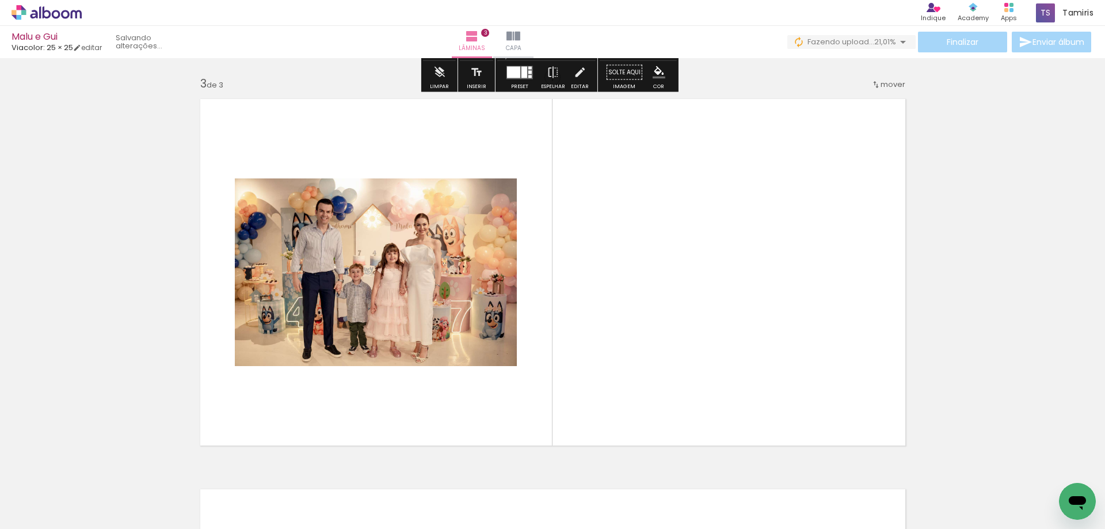
scroll to position [795, 0]
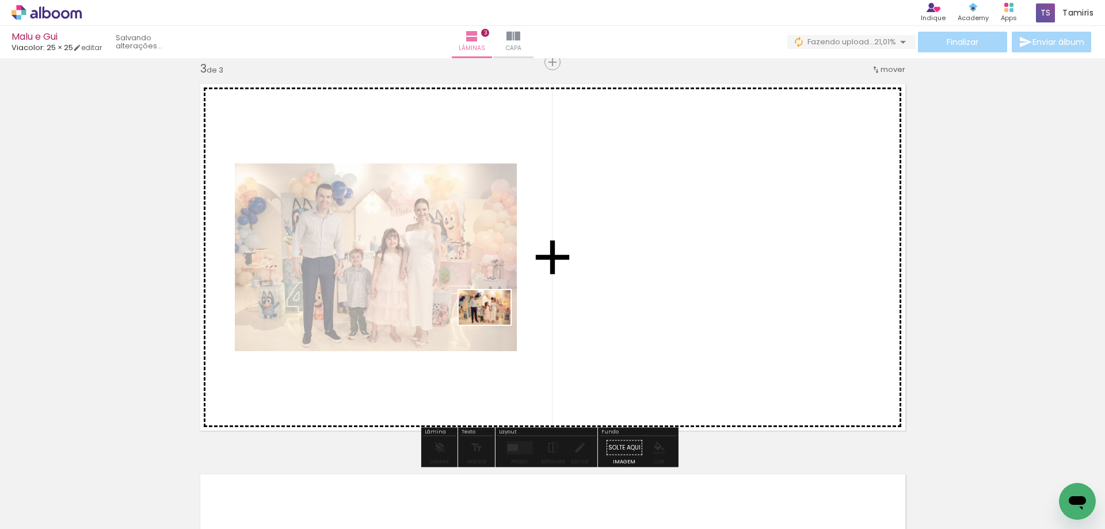
drag, startPoint x: 353, startPoint y: 481, endPoint x: 493, endPoint y: 325, distance: 209.9
click at [493, 325] on quentale-workspace at bounding box center [552, 264] width 1105 height 529
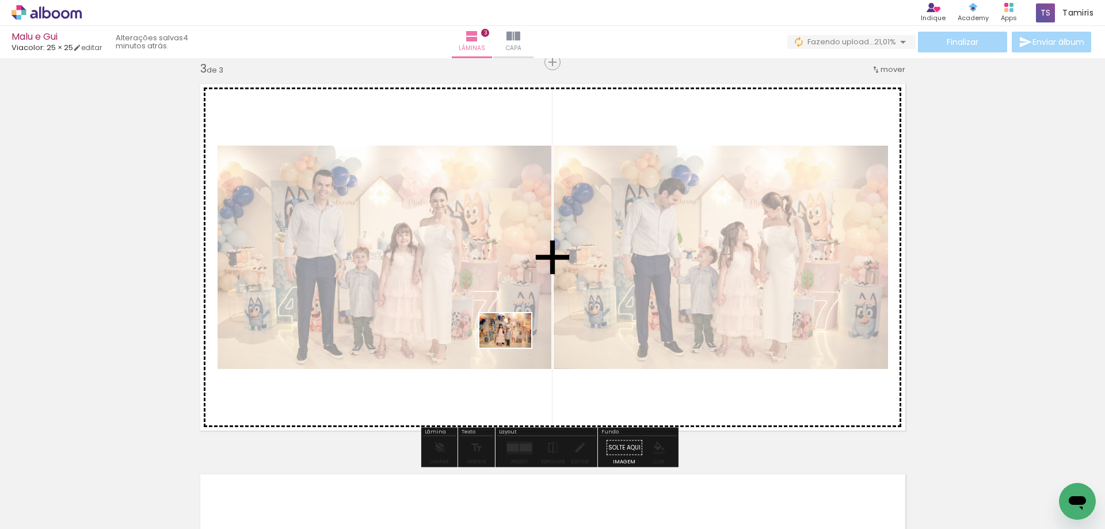
drag, startPoint x: 424, startPoint y: 485, endPoint x: 514, endPoint y: 348, distance: 164.1
click at [514, 348] on quentale-workspace at bounding box center [552, 264] width 1105 height 529
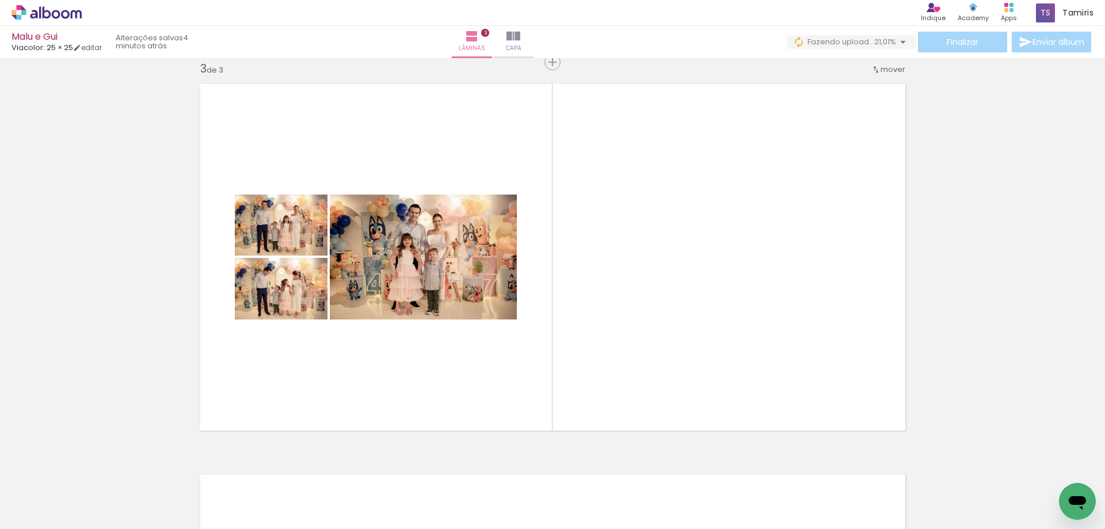
scroll to position [0, 820]
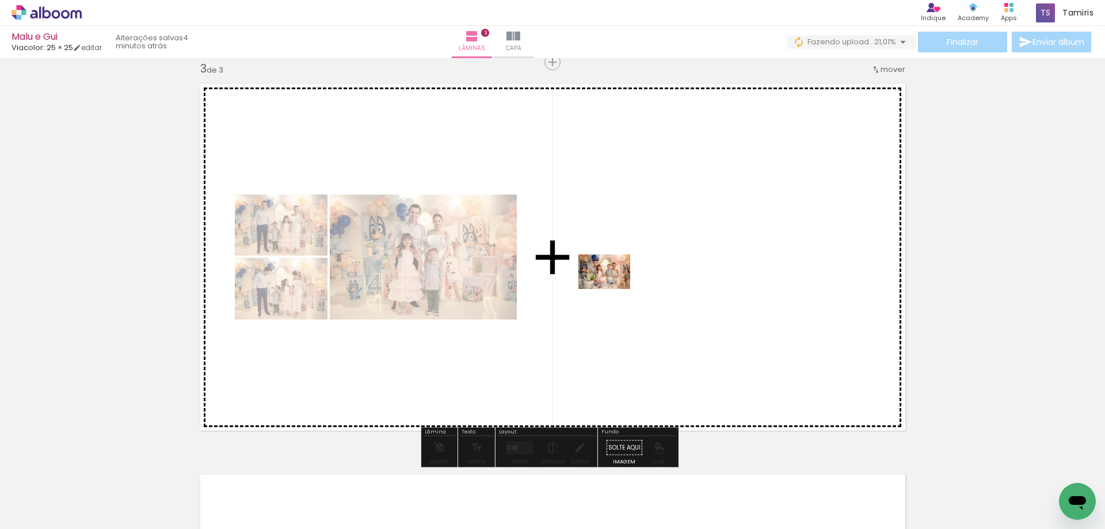
drag, startPoint x: 522, startPoint y: 499, endPoint x: 613, endPoint y: 289, distance: 229.2
click at [613, 289] on quentale-workspace at bounding box center [552, 264] width 1105 height 529
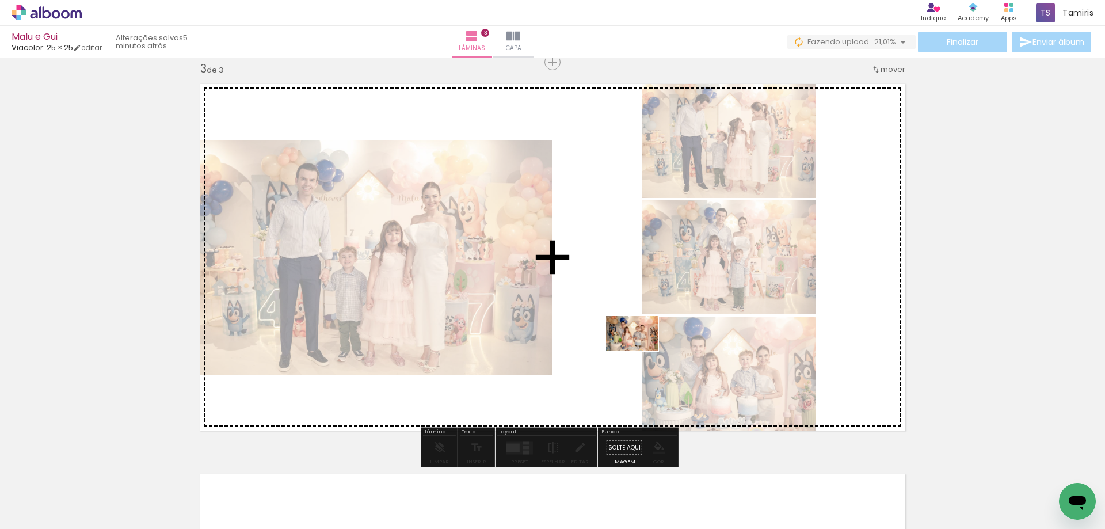
drag, startPoint x: 593, startPoint y: 502, endPoint x: 640, endPoint y: 350, distance: 159.2
click at [640, 350] on quentale-workspace at bounding box center [552, 264] width 1105 height 529
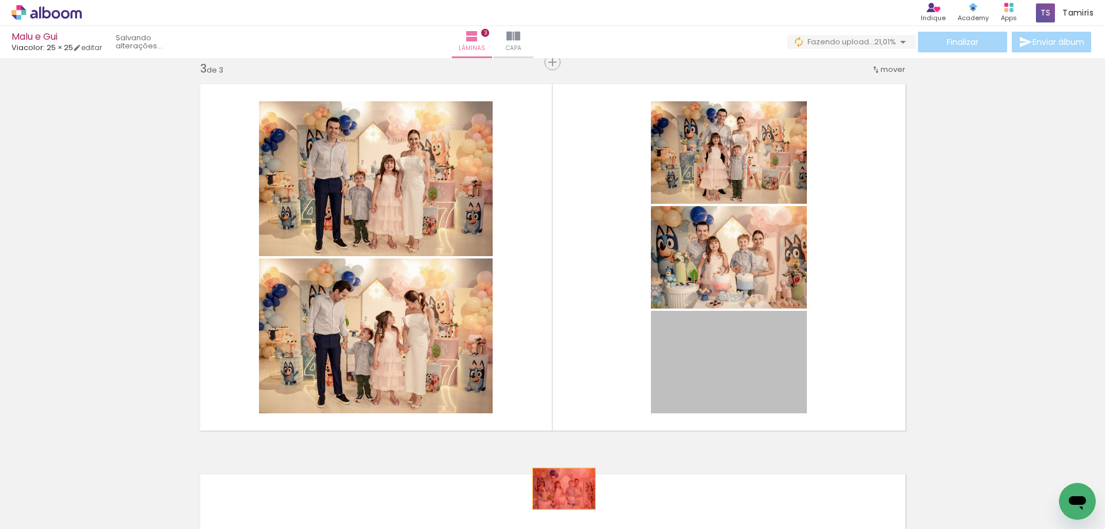
drag, startPoint x: 753, startPoint y: 367, endPoint x: 559, endPoint y: 489, distance: 228.8
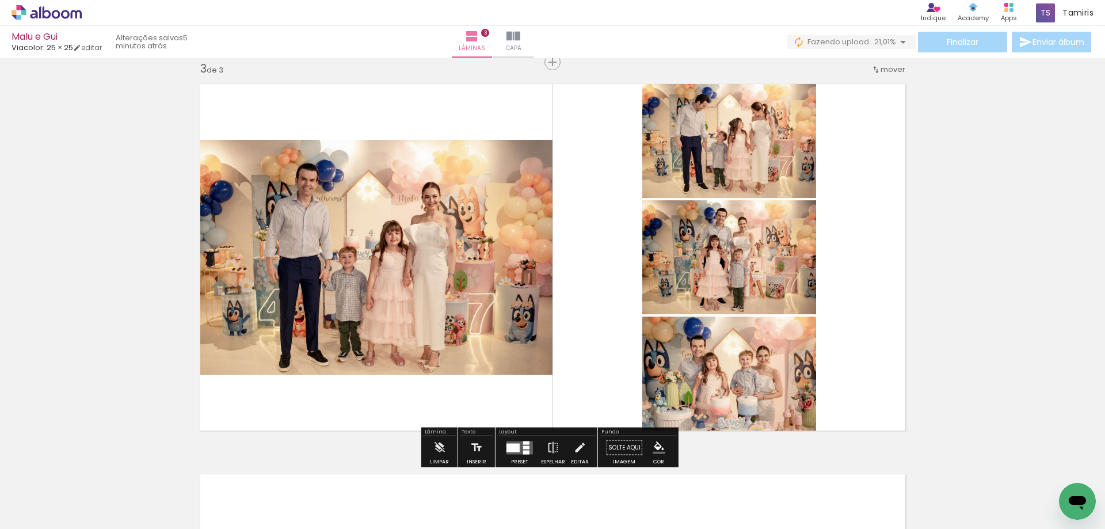
click at [512, 447] on div at bounding box center [512, 447] width 13 height 9
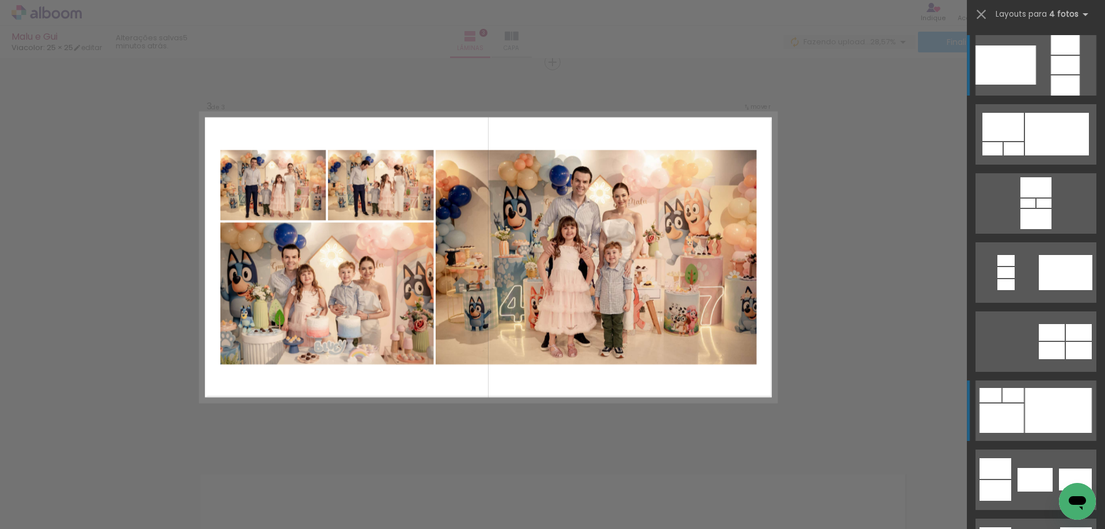
scroll to position [60, 0]
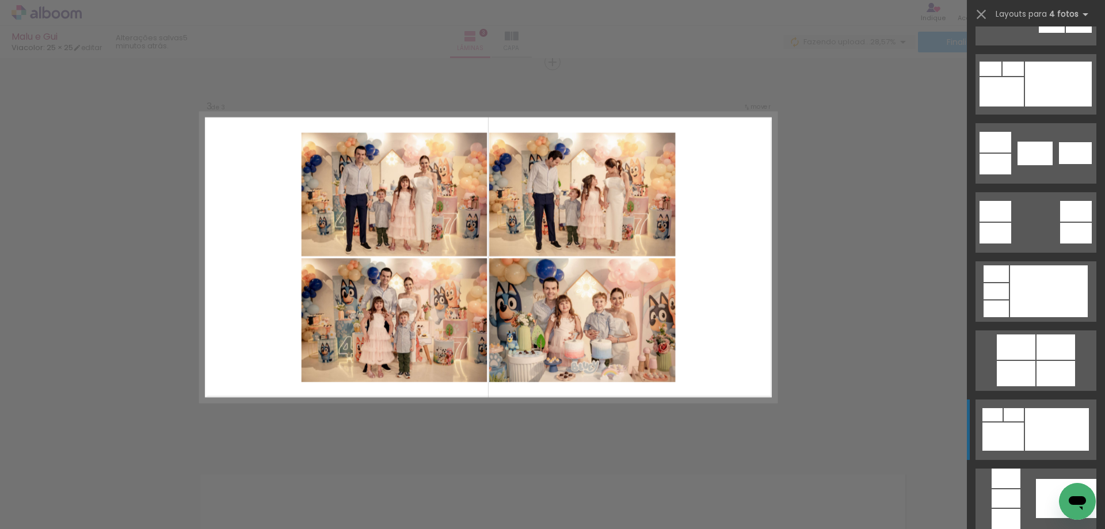
scroll to position [345, 0]
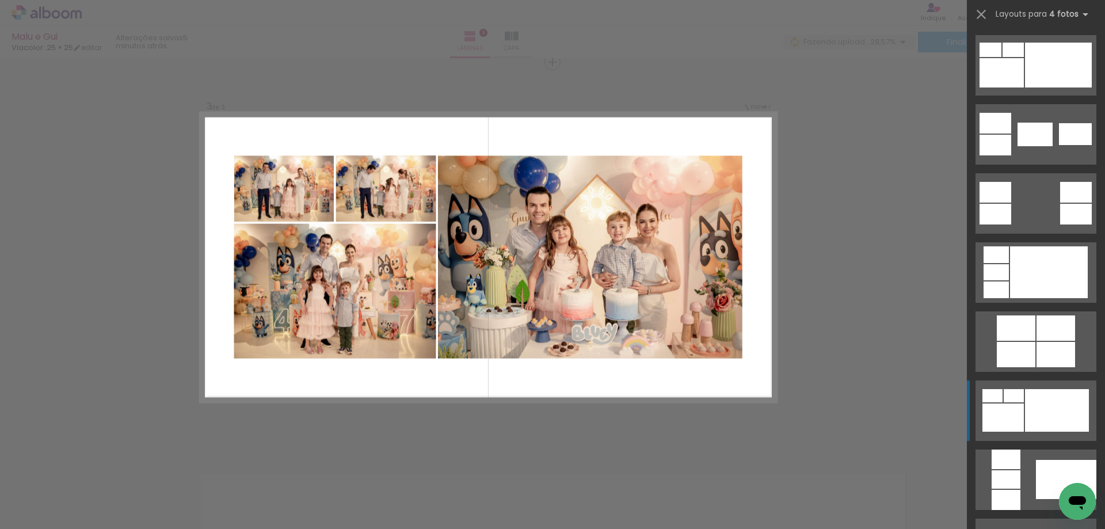
click at [1050, 406] on div at bounding box center [1057, 410] width 64 height 43
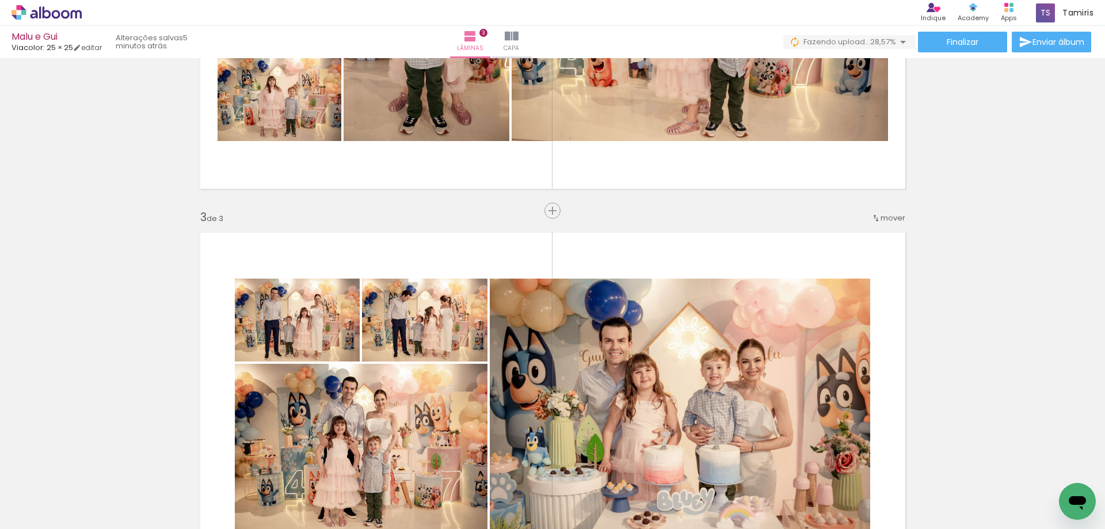
scroll to position [795, 0]
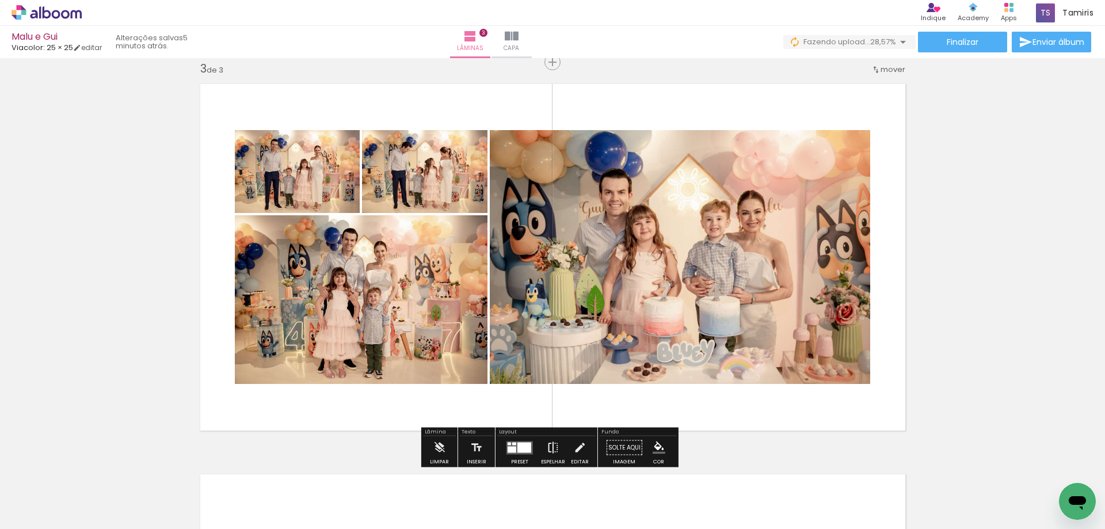
click at [550, 447] on iron-icon at bounding box center [553, 447] width 13 height 23
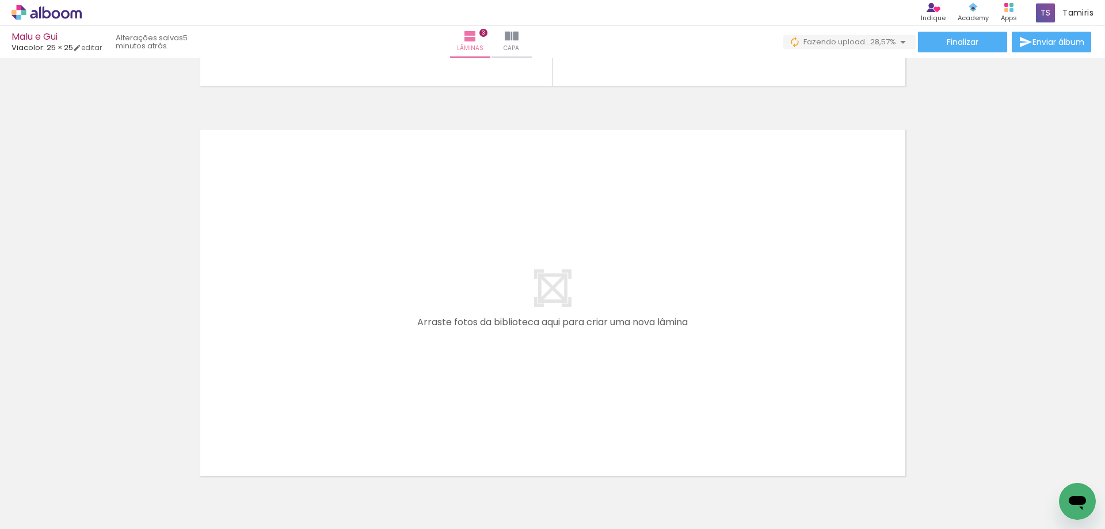
scroll to position [1140, 0]
click at [563, 466] on iron-icon at bounding box center [559, 467] width 12 height 12
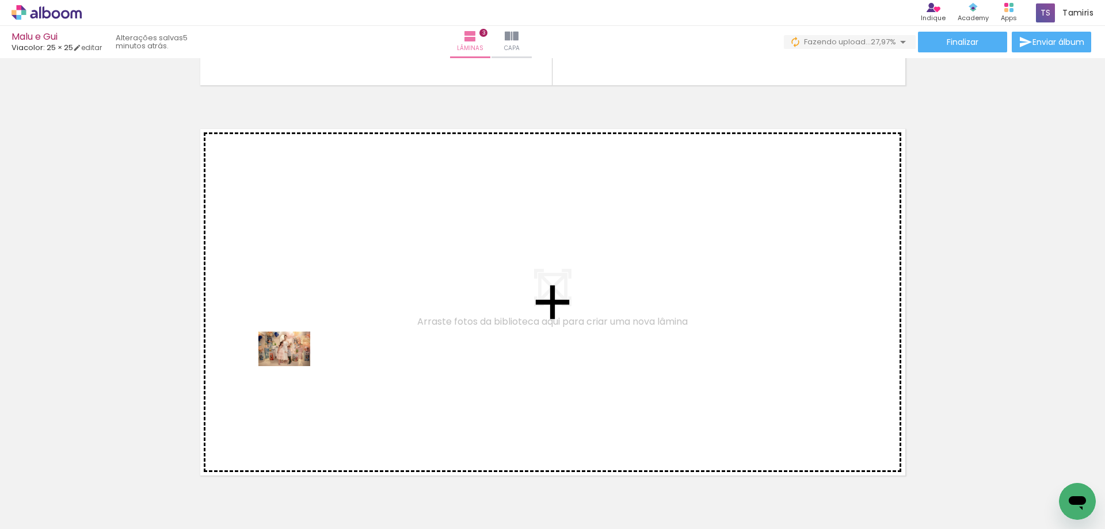
drag, startPoint x: 203, startPoint y: 489, endPoint x: 293, endPoint y: 365, distance: 152.9
click at [293, 365] on quentale-workspace at bounding box center [552, 264] width 1105 height 529
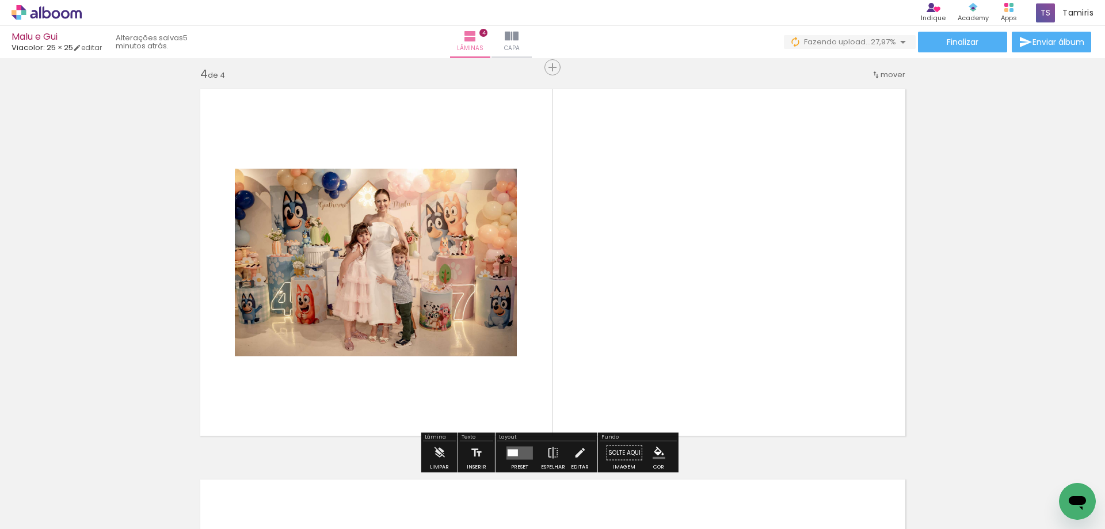
scroll to position [1185, 0]
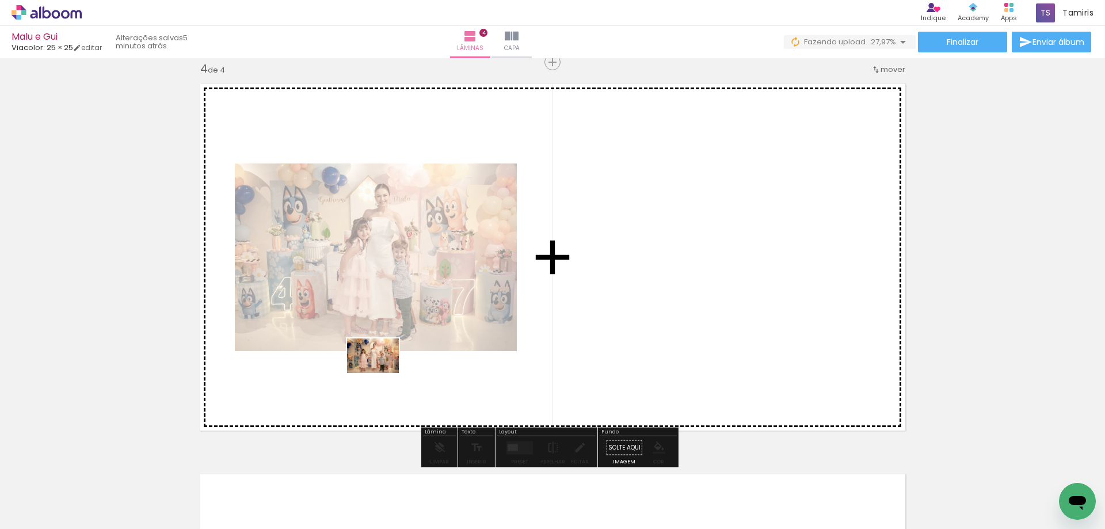
drag, startPoint x: 277, startPoint y: 485, endPoint x: 382, endPoint y: 373, distance: 153.1
click at [382, 373] on quentale-workspace at bounding box center [552, 264] width 1105 height 529
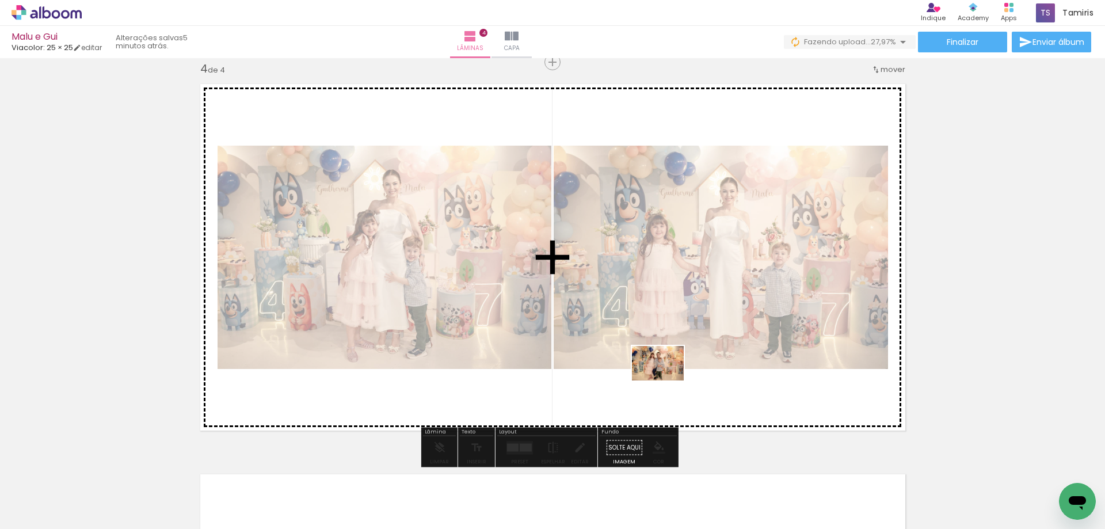
drag, startPoint x: 467, startPoint y: 498, endPoint x: 666, endPoint y: 380, distance: 231.6
click at [666, 380] on quentale-workspace at bounding box center [552, 264] width 1105 height 529
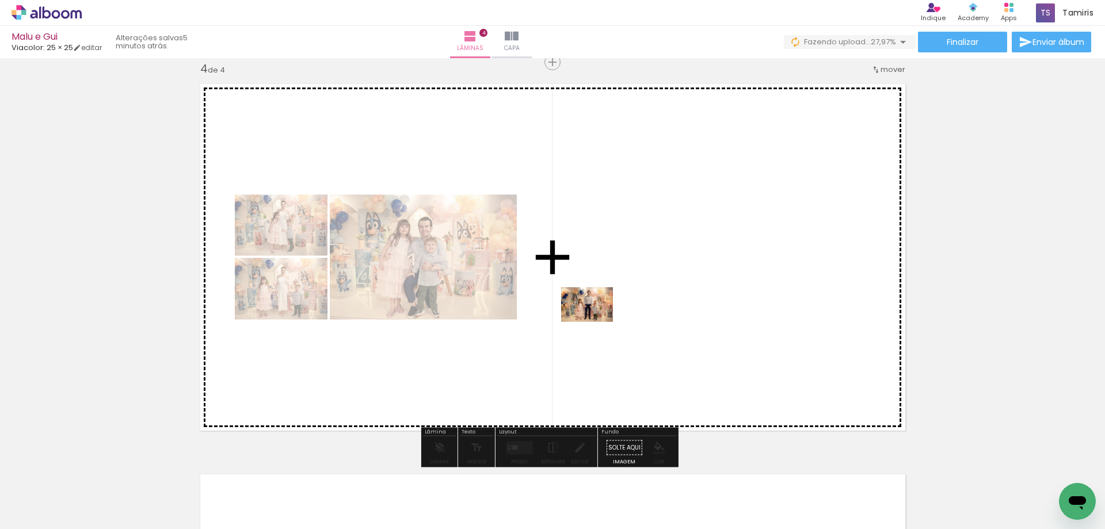
drag, startPoint x: 411, startPoint y: 488, endPoint x: 596, endPoint y: 322, distance: 248.5
click at [596, 322] on quentale-workspace at bounding box center [552, 264] width 1105 height 529
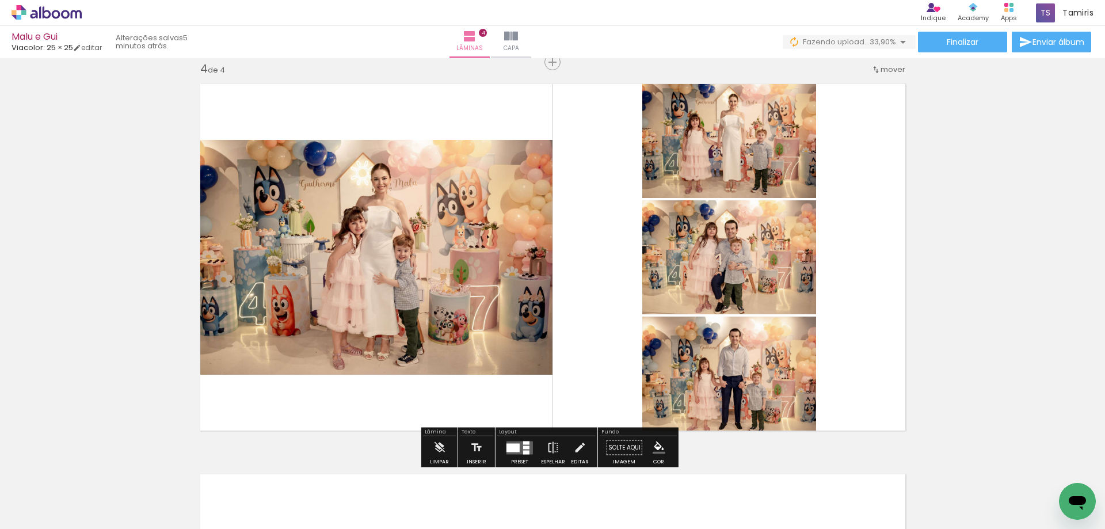
click at [302, 467] on iron-icon at bounding box center [301, 467] width 12 height 12
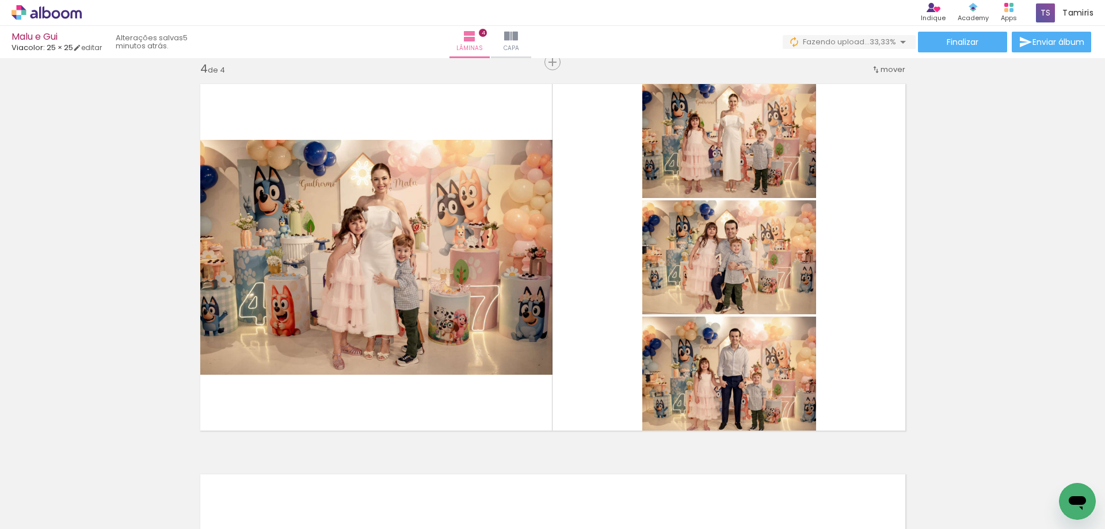
scroll to position [0, 1101]
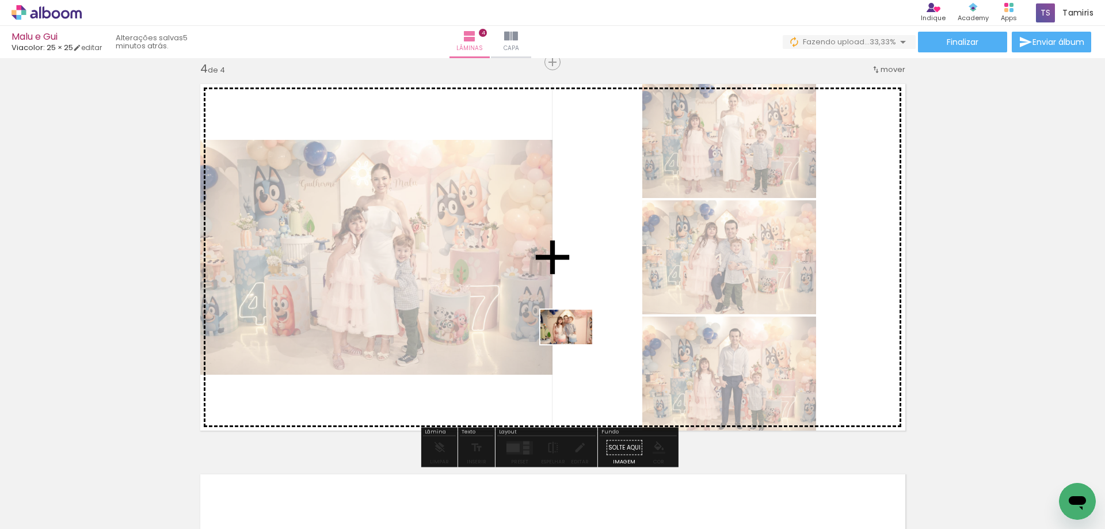
drag, startPoint x: 318, startPoint y: 451, endPoint x: 575, endPoint y: 344, distance: 278.4
click at [575, 344] on quentale-workspace at bounding box center [552, 264] width 1105 height 529
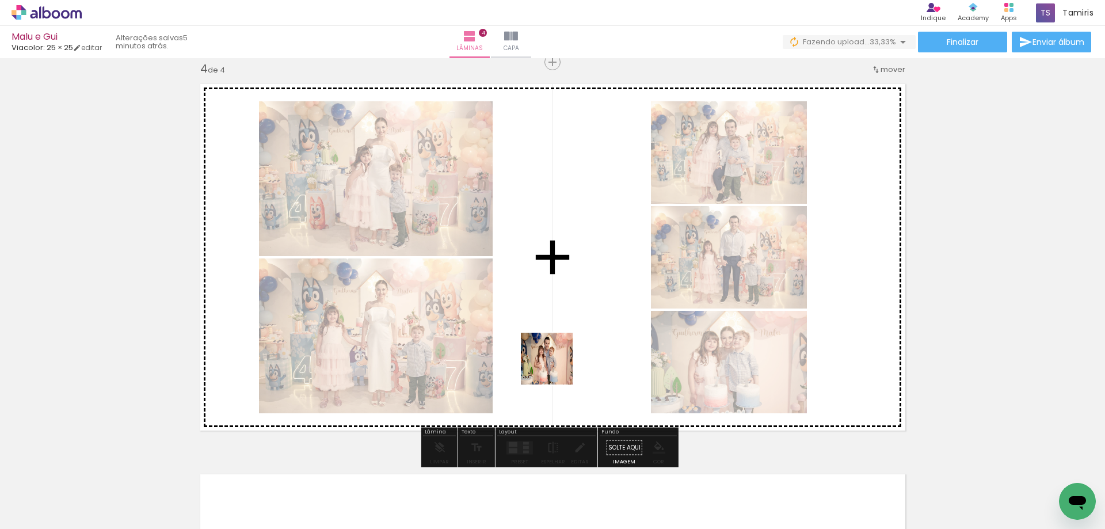
drag, startPoint x: 314, startPoint y: 487, endPoint x: 558, endPoint y: 365, distance: 273.3
click at [558, 365] on quentale-workspace at bounding box center [552, 264] width 1105 height 529
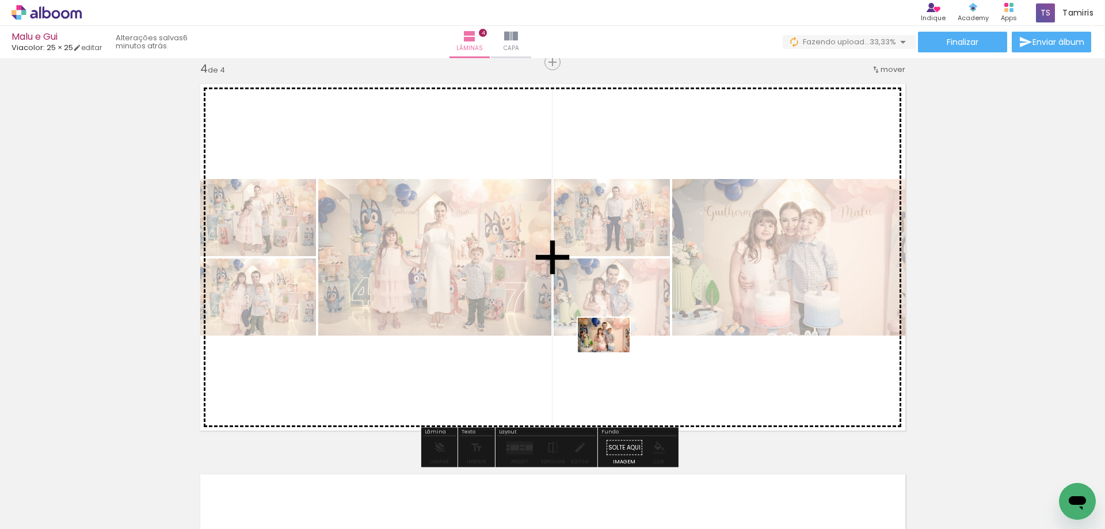
drag, startPoint x: 380, startPoint y: 491, endPoint x: 612, endPoint y: 352, distance: 271.0
click at [612, 352] on quentale-workspace at bounding box center [552, 264] width 1105 height 529
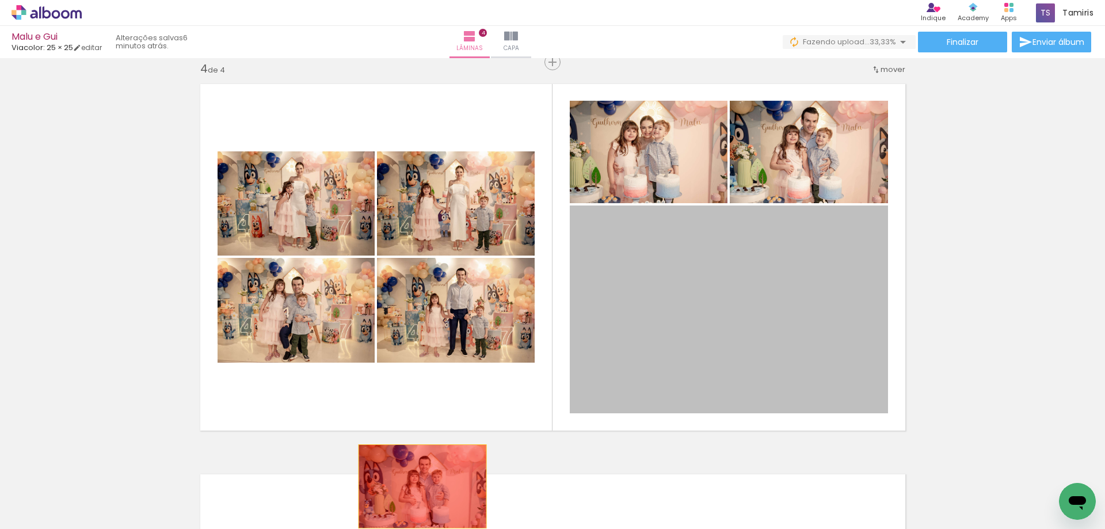
drag, startPoint x: 763, startPoint y: 303, endPoint x: 418, endPoint y: 488, distance: 391.6
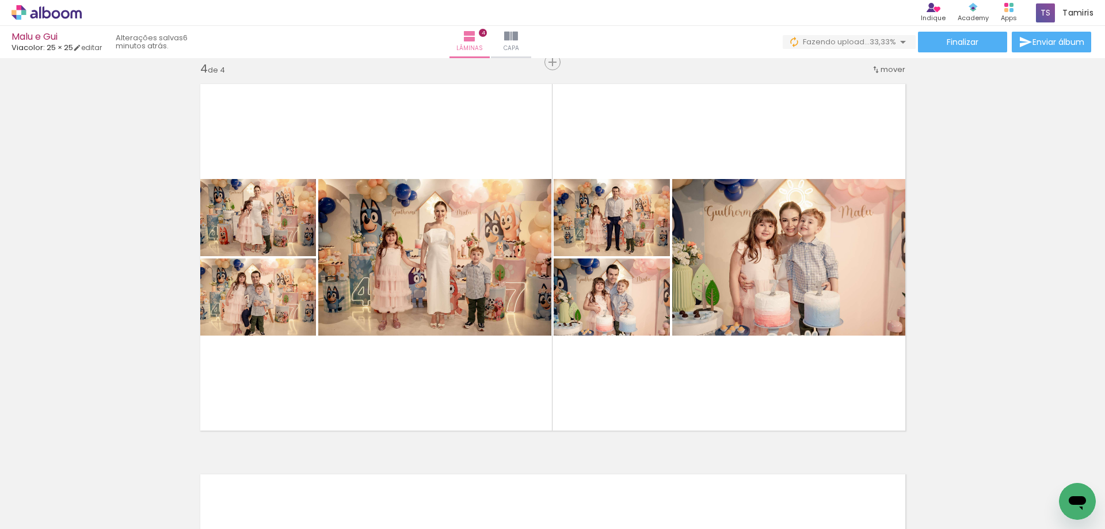
click at [344, 467] on iron-icon at bounding box center [342, 467] width 12 height 12
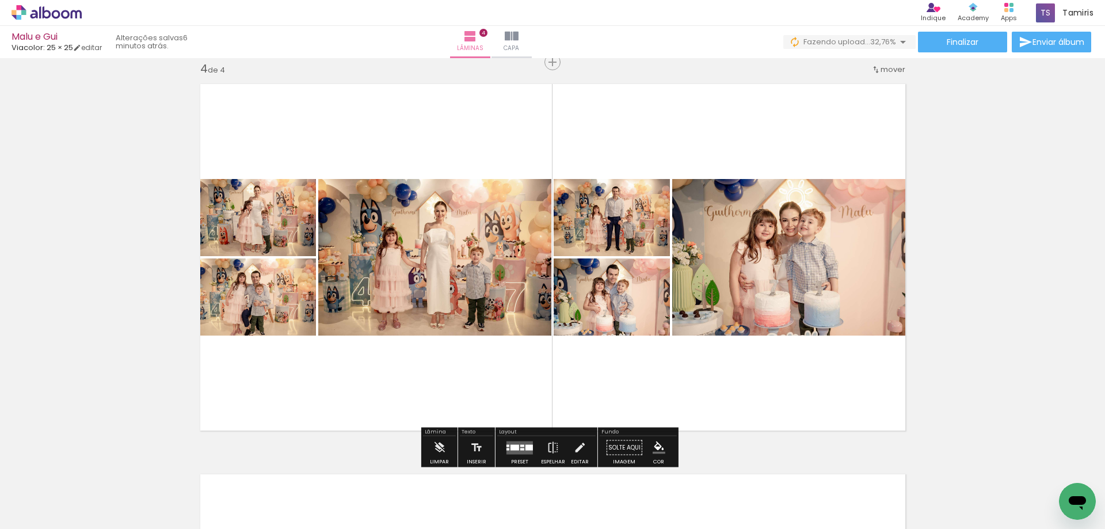
click at [516, 446] on div at bounding box center [514, 447] width 9 height 6
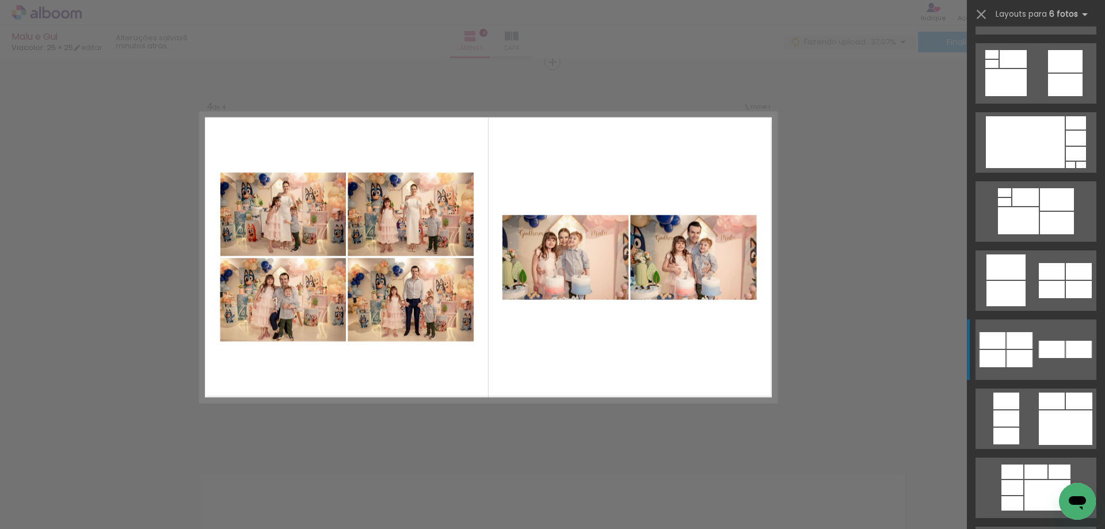
scroll to position [1323, 0]
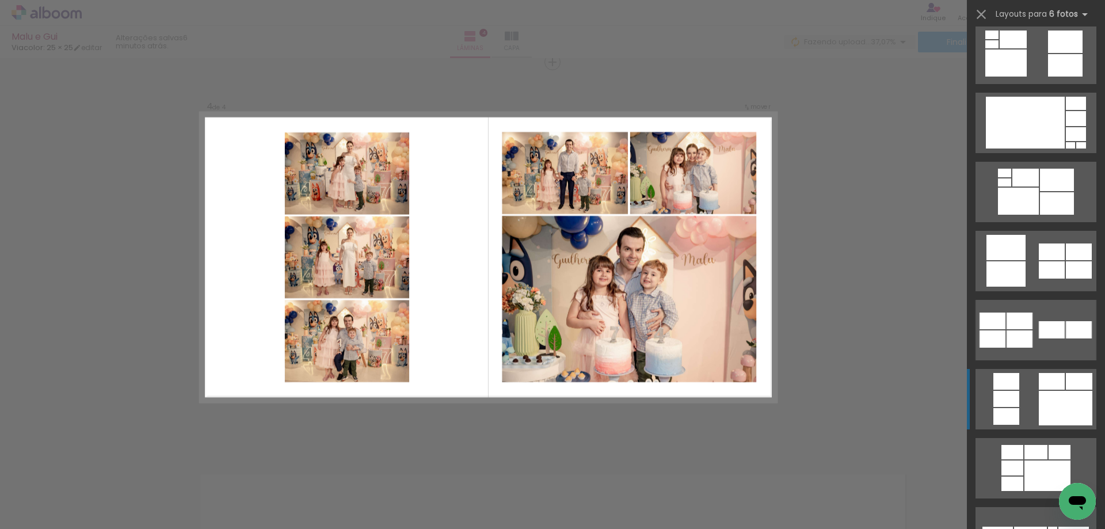
click at [1065, 405] on div at bounding box center [1066, 408] width 54 height 35
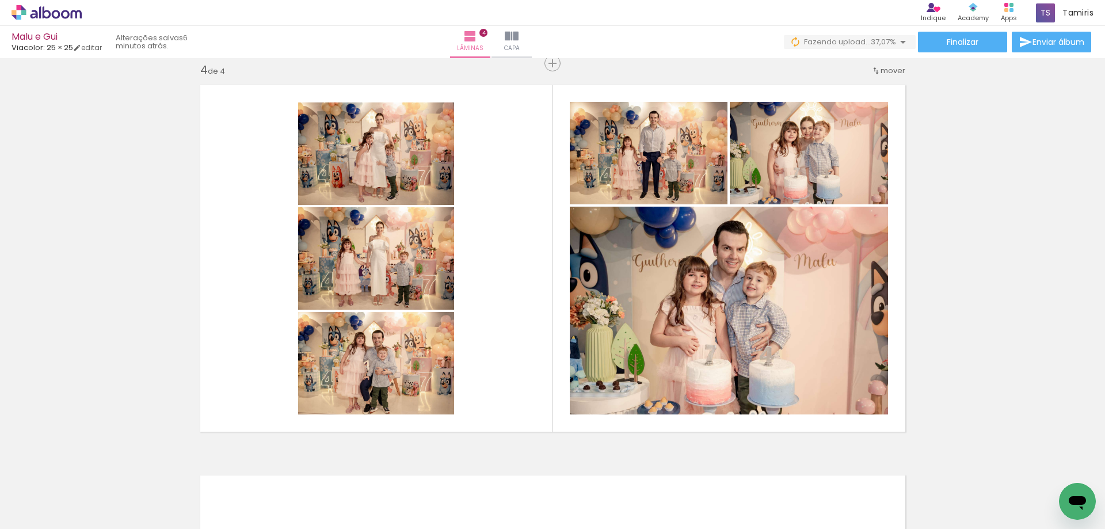
scroll to position [1185, 0]
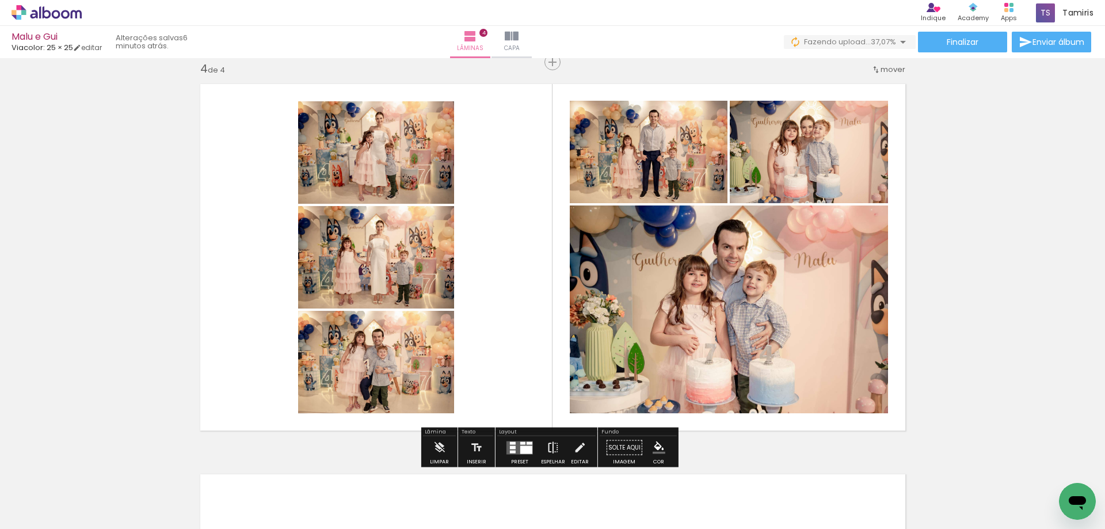
click at [547, 440] on iron-icon at bounding box center [553, 447] width 13 height 23
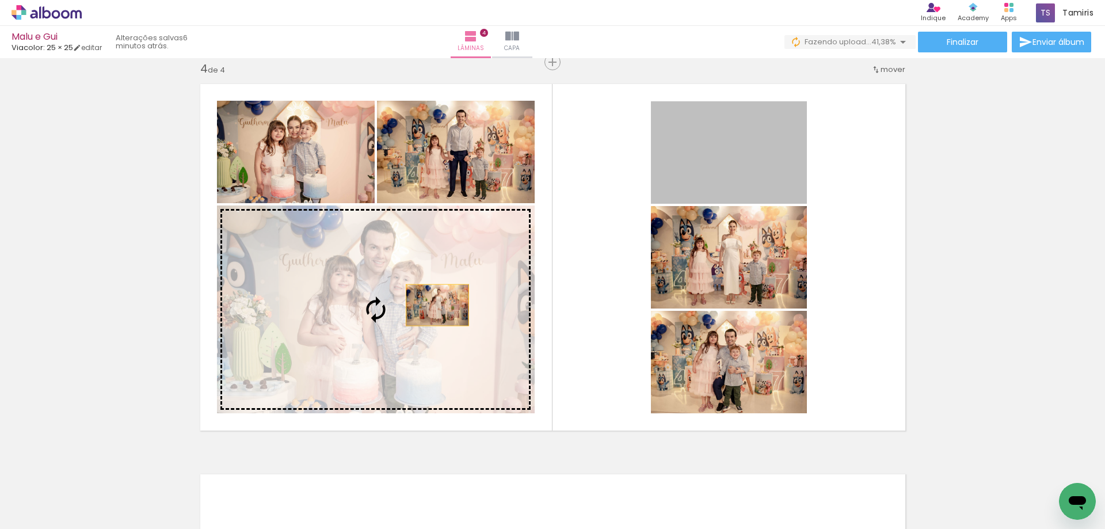
drag, startPoint x: 753, startPoint y: 156, endPoint x: 430, endPoint y: 306, distance: 356.3
click at [0, 0] on slot at bounding box center [0, 0] width 0 height 0
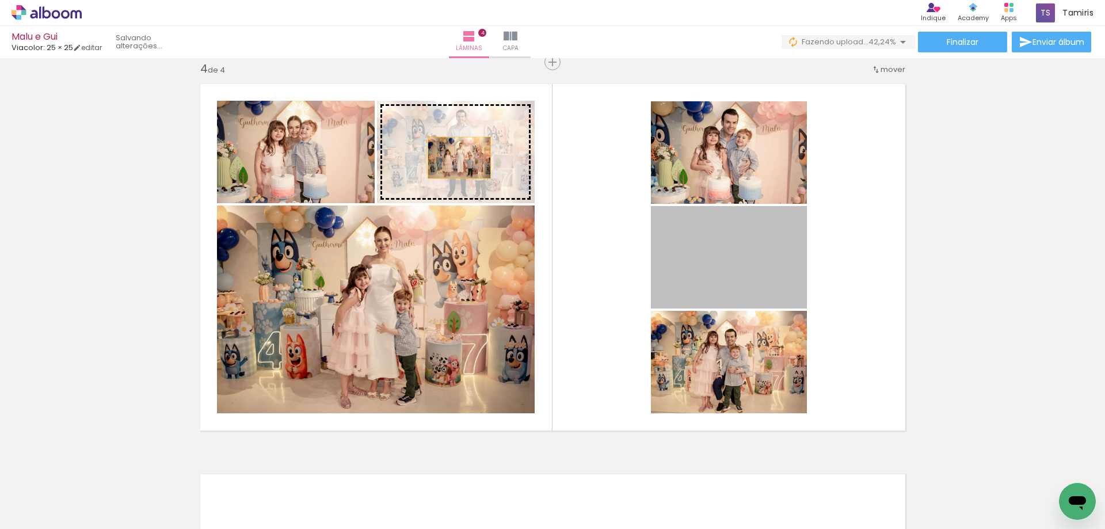
drag, startPoint x: 752, startPoint y: 261, endPoint x: 464, endPoint y: 157, distance: 306.2
click at [0, 0] on slot at bounding box center [0, 0] width 0 height 0
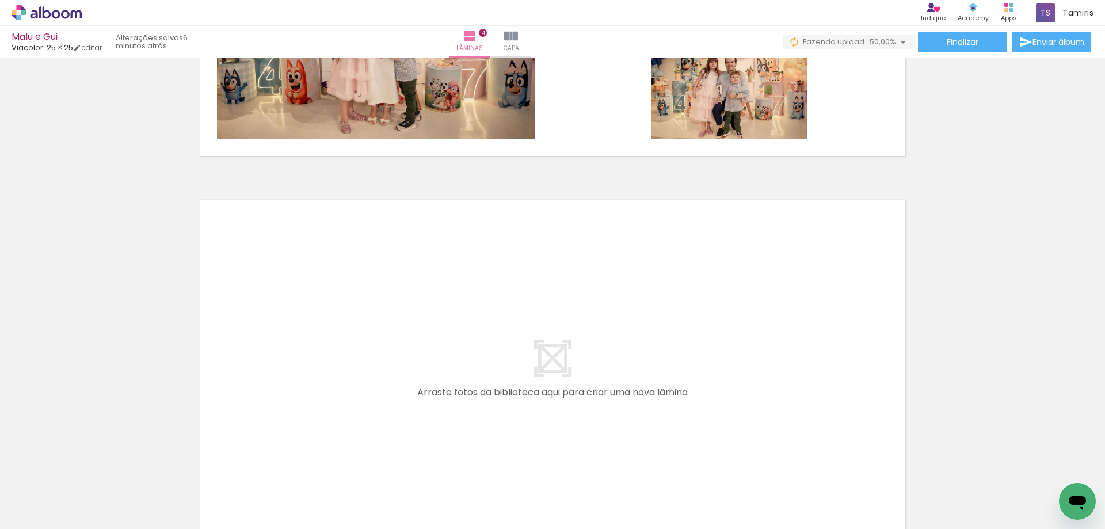
scroll to position [1588, 0]
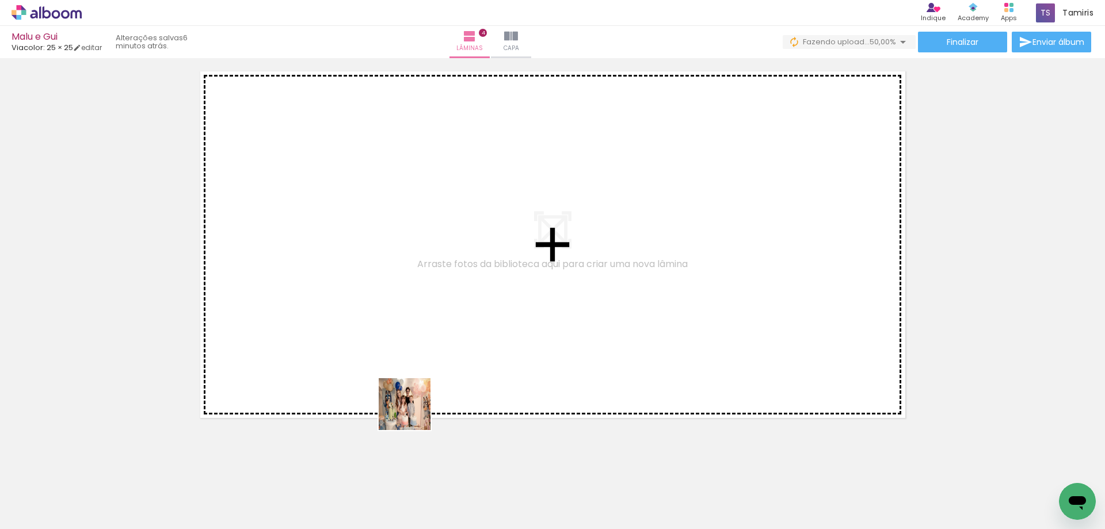
drag, startPoint x: 374, startPoint y: 486, endPoint x: 421, endPoint y: 369, distance: 126.0
click at [421, 369] on quentale-workspace at bounding box center [552, 264] width 1105 height 529
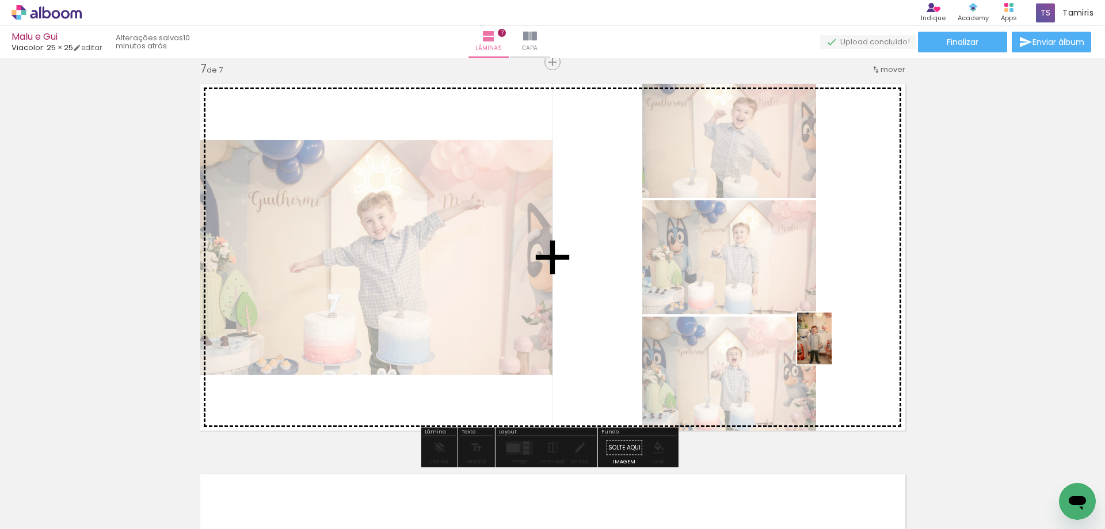
scroll to position [0, 4643]
drag, startPoint x: 803, startPoint y: 338, endPoint x: 848, endPoint y: 352, distance: 46.4
click at [848, 352] on quentale-workspace at bounding box center [552, 264] width 1105 height 529
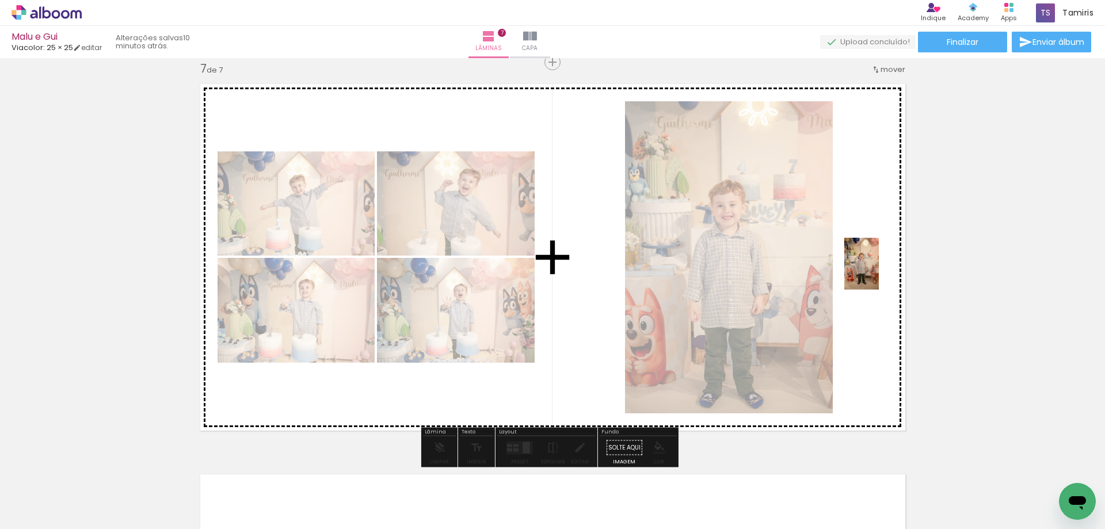
drag, startPoint x: 571, startPoint y: 497, endPoint x: 879, endPoint y: 272, distance: 381.3
click at [879, 272] on quentale-workspace at bounding box center [552, 264] width 1105 height 529
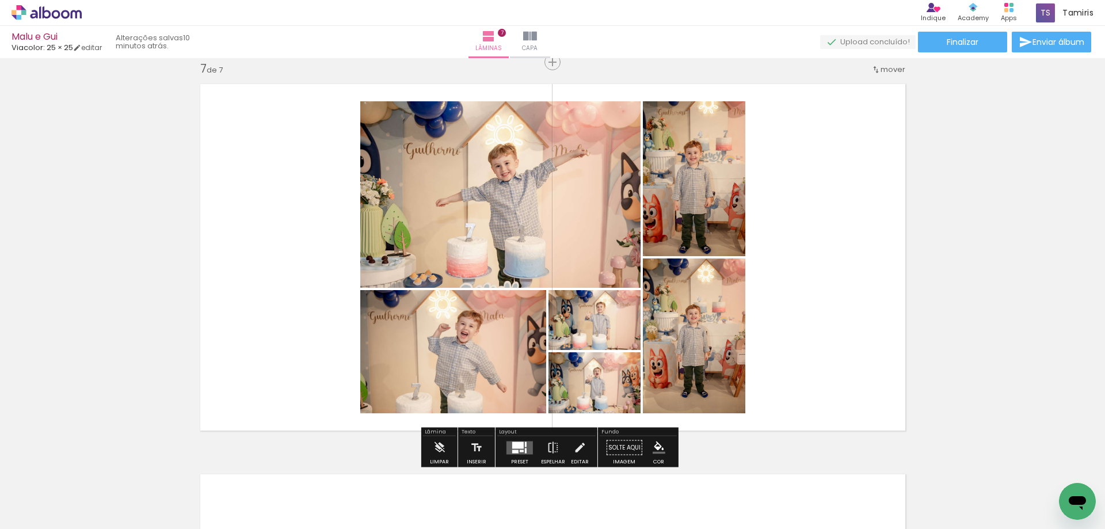
click at [512, 448] on quentale-layouter at bounding box center [519, 447] width 26 height 13
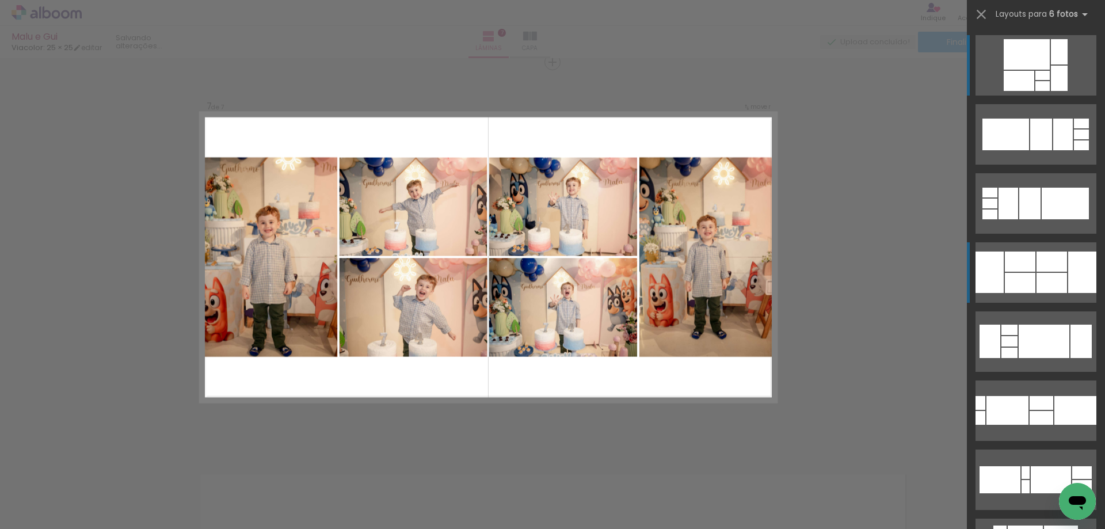
scroll to position [2355, 0]
click at [1081, 267] on div at bounding box center [1082, 271] width 28 height 41
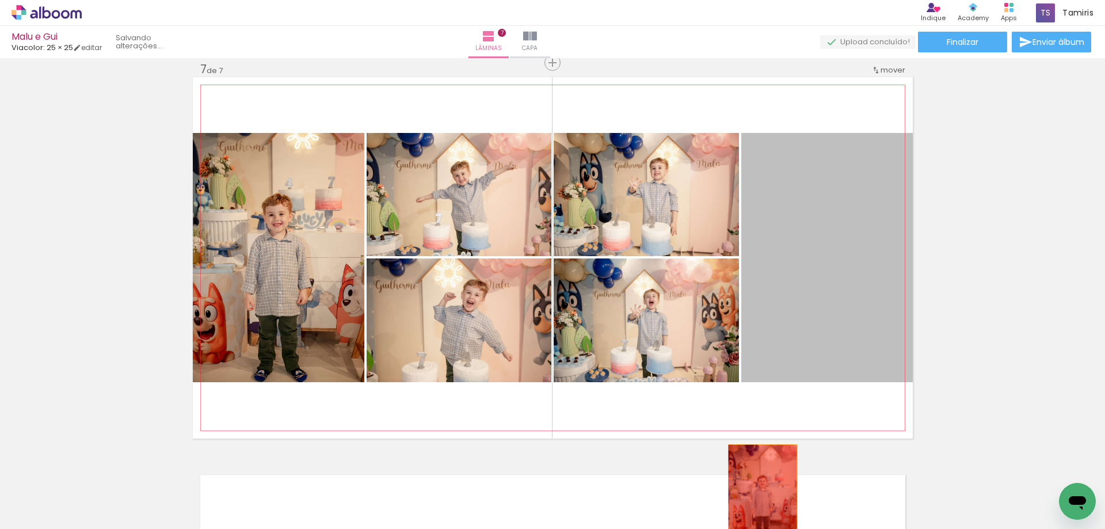
drag, startPoint x: 810, startPoint y: 300, endPoint x: 758, endPoint y: 494, distance: 201.3
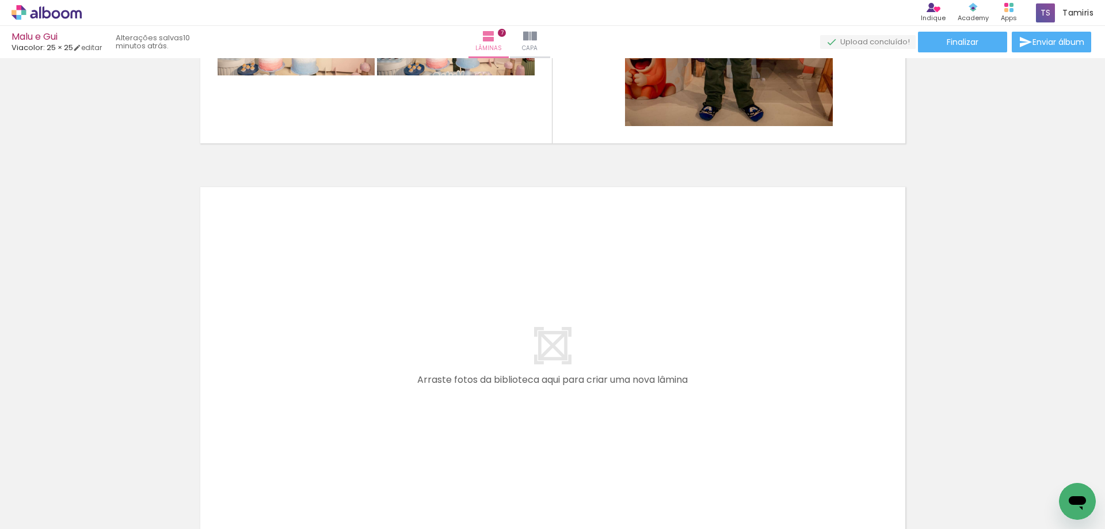
scroll to position [0, 1207]
click at [497, 466] on iron-icon at bounding box center [494, 467] width 12 height 12
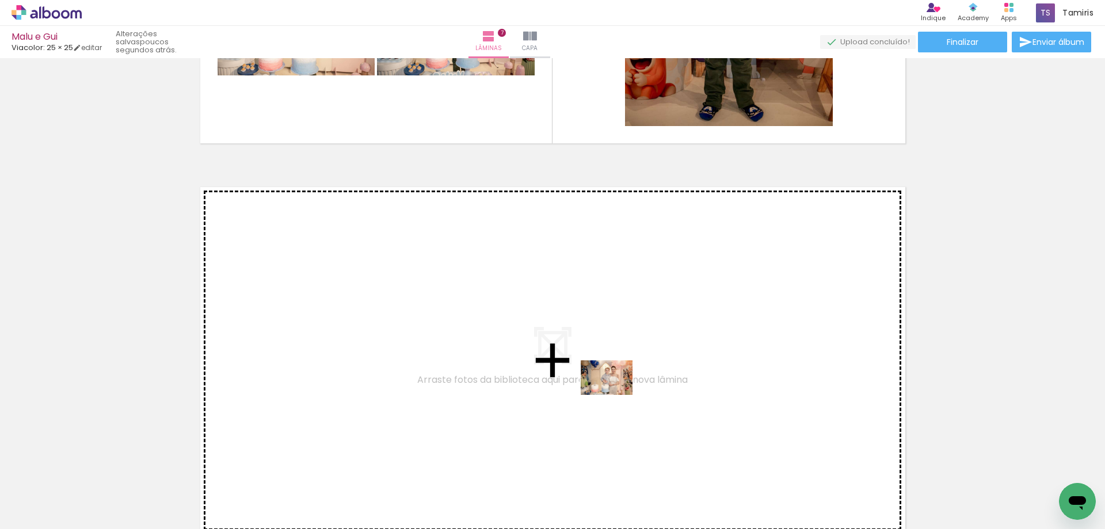
drag, startPoint x: 584, startPoint y: 490, endPoint x: 615, endPoint y: 394, distance: 101.0
click at [615, 394] on quentale-workspace at bounding box center [552, 264] width 1105 height 529
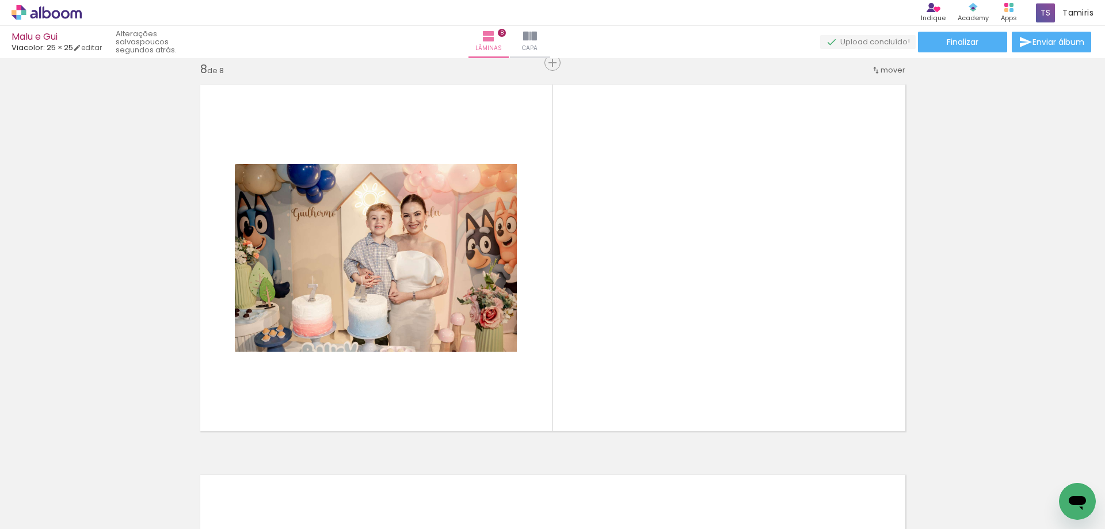
scroll to position [2746, 0]
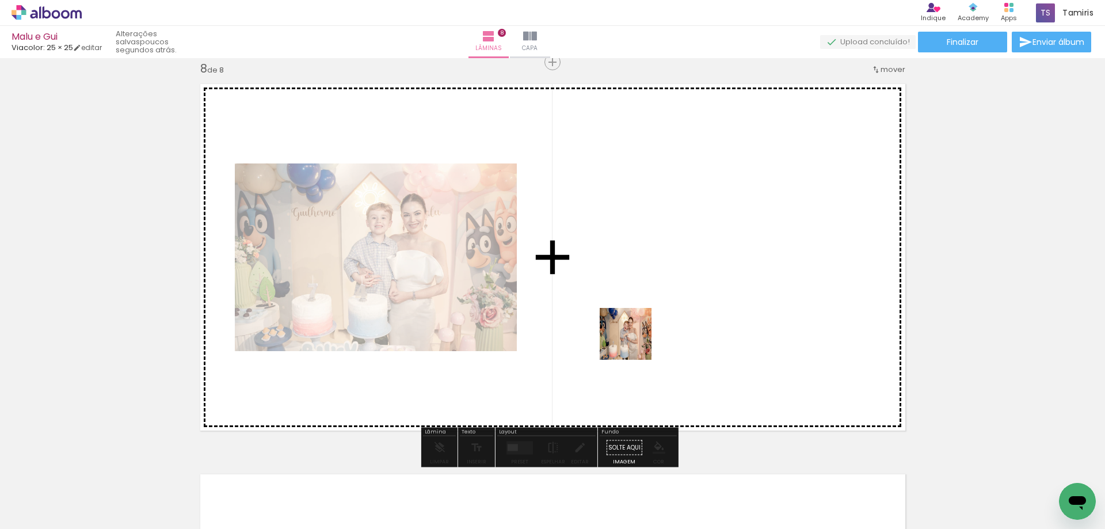
drag, startPoint x: 635, startPoint y: 350, endPoint x: 634, endPoint y: 341, distance: 9.4
click at [634, 341] on quentale-workspace at bounding box center [552, 264] width 1105 height 529
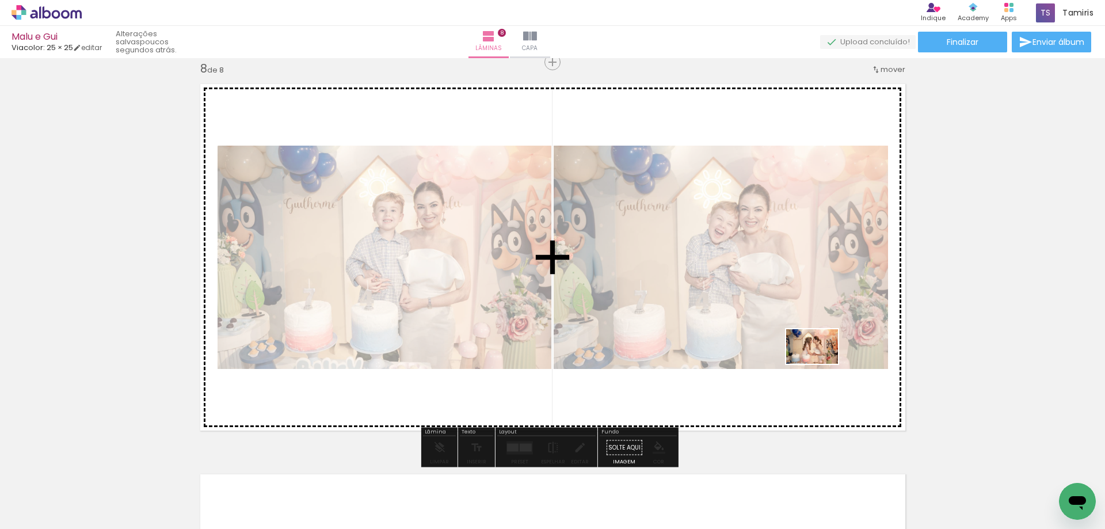
drag, startPoint x: 837, startPoint y: 493, endPoint x: 821, endPoint y: 364, distance: 130.5
click at [821, 364] on quentale-workspace at bounding box center [552, 264] width 1105 height 529
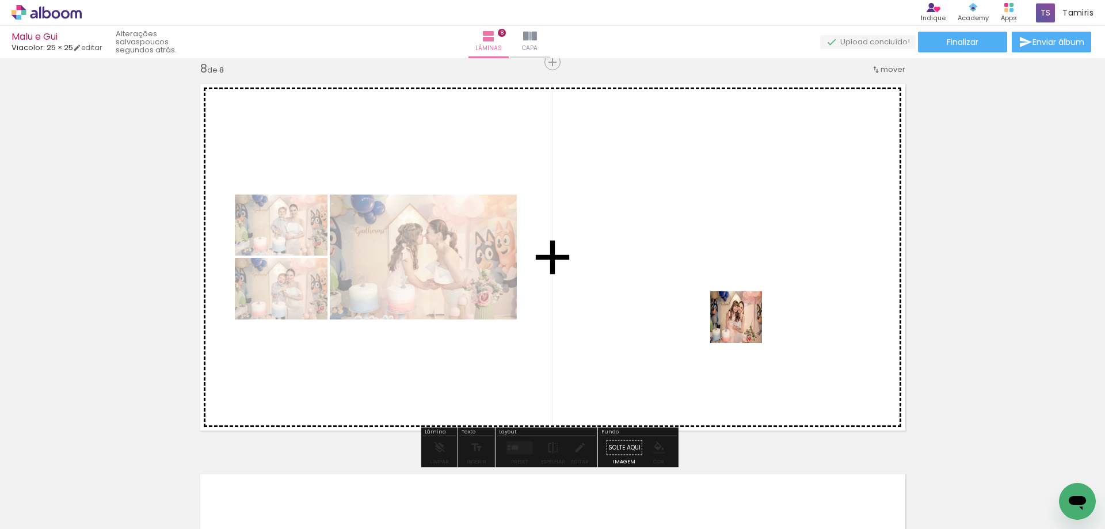
drag, startPoint x: 736, startPoint y: 372, endPoint x: 745, endPoint y: 326, distance: 46.8
click at [745, 326] on quentale-workspace at bounding box center [552, 264] width 1105 height 529
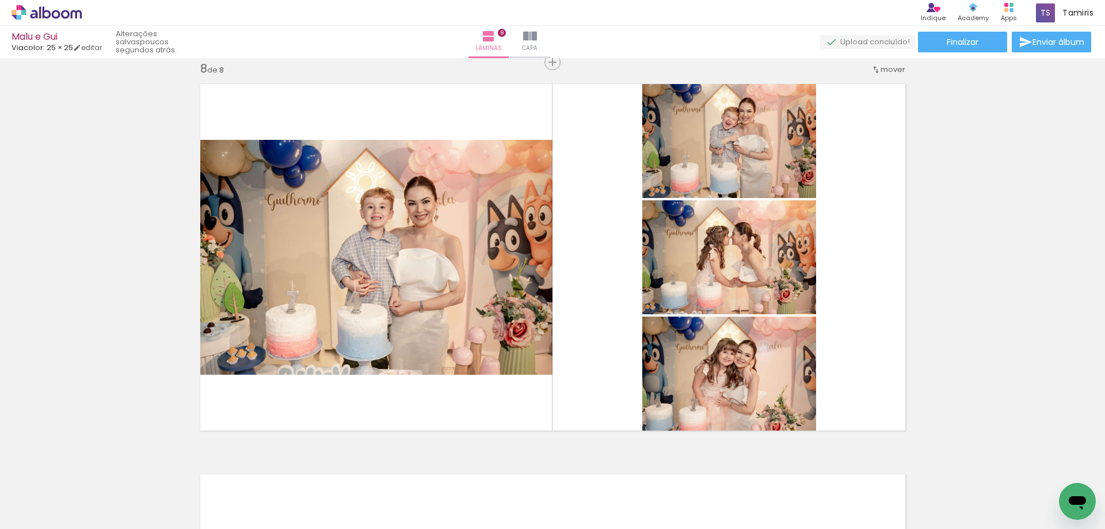
scroll to position [0, 2486]
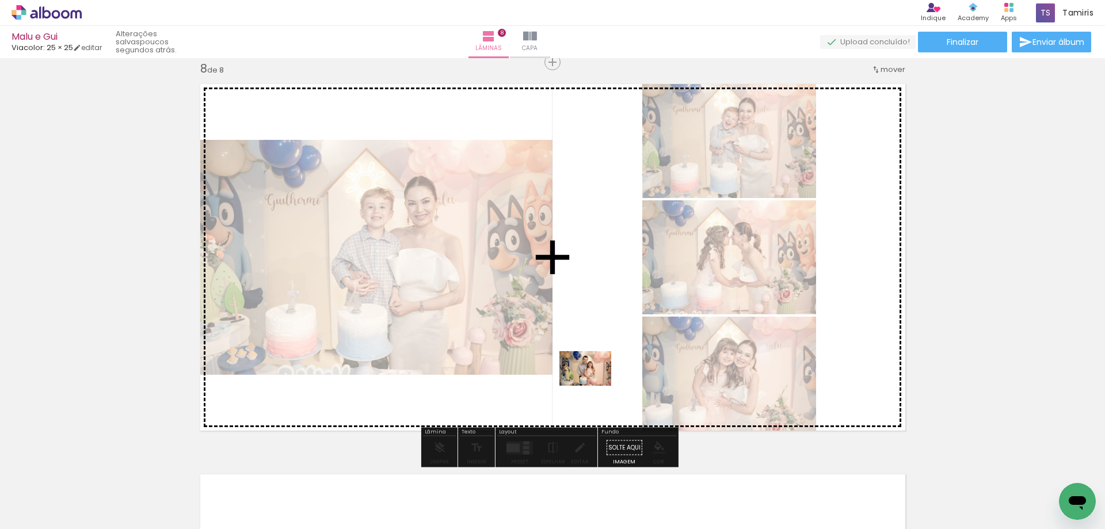
drag, startPoint x: 536, startPoint y: 488, endPoint x: 594, endPoint y: 386, distance: 117.5
click at [594, 386] on quentale-workspace at bounding box center [552, 264] width 1105 height 529
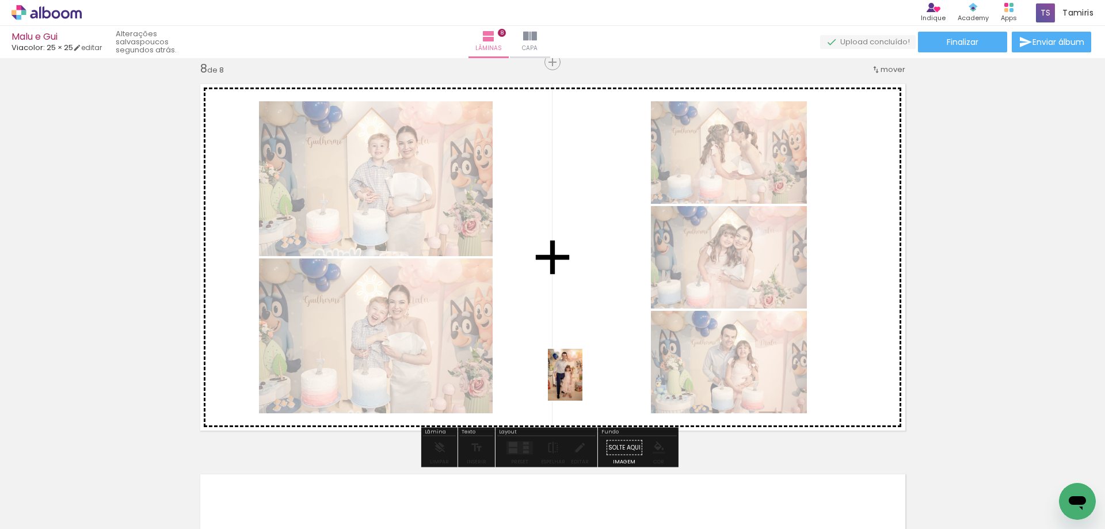
drag, startPoint x: 546, startPoint y: 430, endPoint x: 582, endPoint y: 383, distance: 59.0
click at [582, 383] on quentale-workspace at bounding box center [552, 264] width 1105 height 529
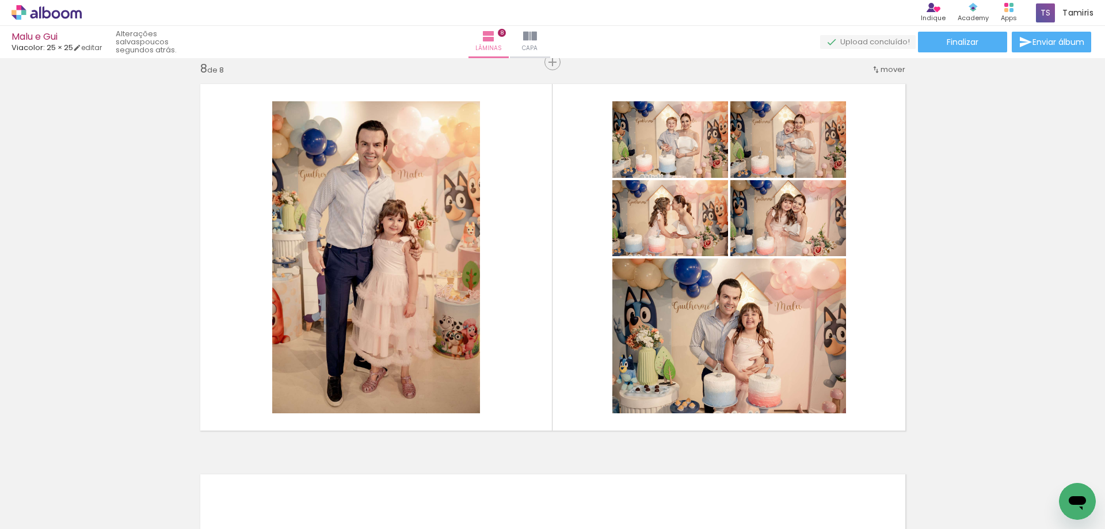
scroll to position [0, 2789]
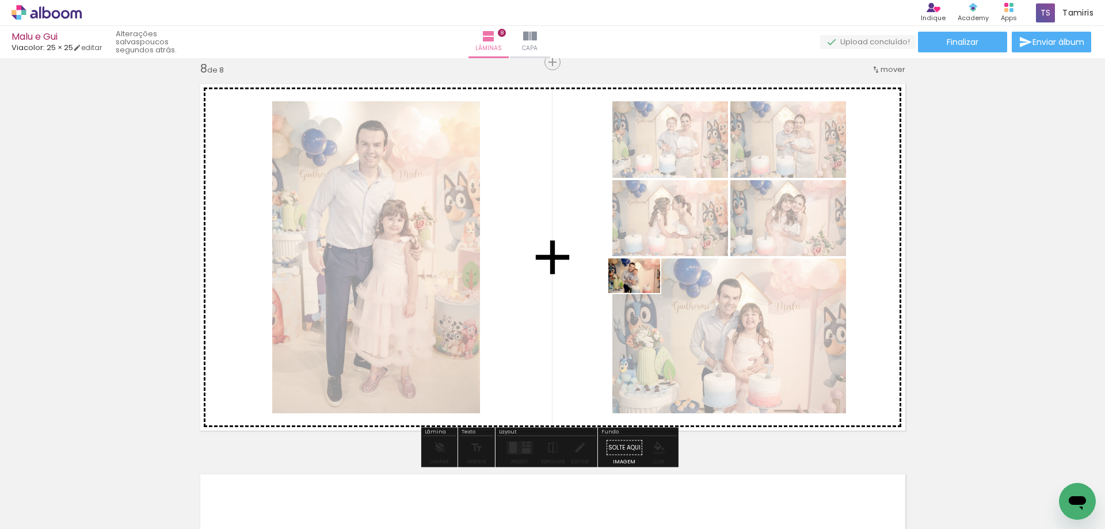
drag, startPoint x: 568, startPoint y: 477, endPoint x: 643, endPoint y: 293, distance: 198.8
click at [643, 293] on quentale-workspace at bounding box center [552, 264] width 1105 height 529
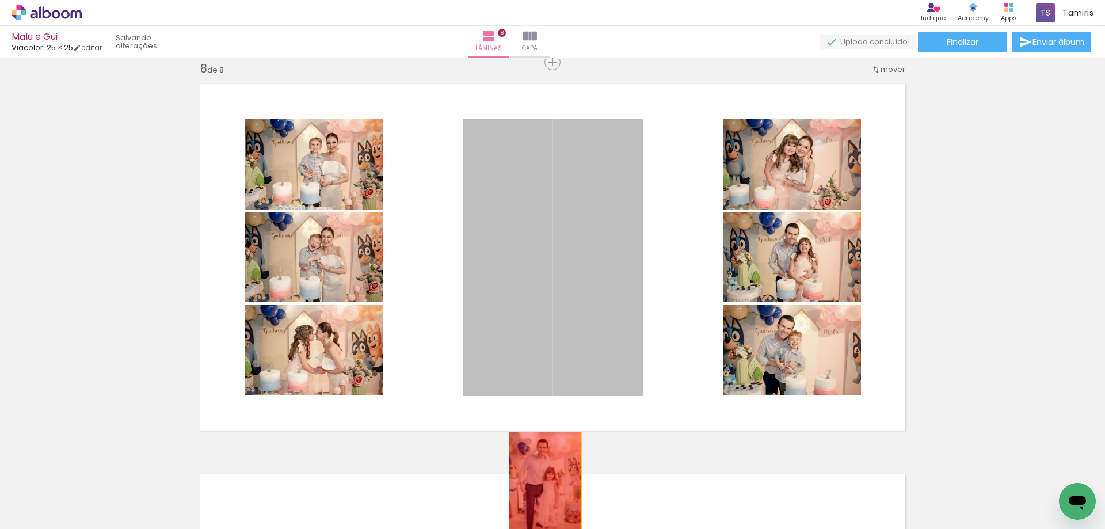
drag, startPoint x: 616, startPoint y: 242, endPoint x: 540, endPoint y: 487, distance: 257.2
click at [540, 487] on quentale-workspace at bounding box center [552, 264] width 1105 height 529
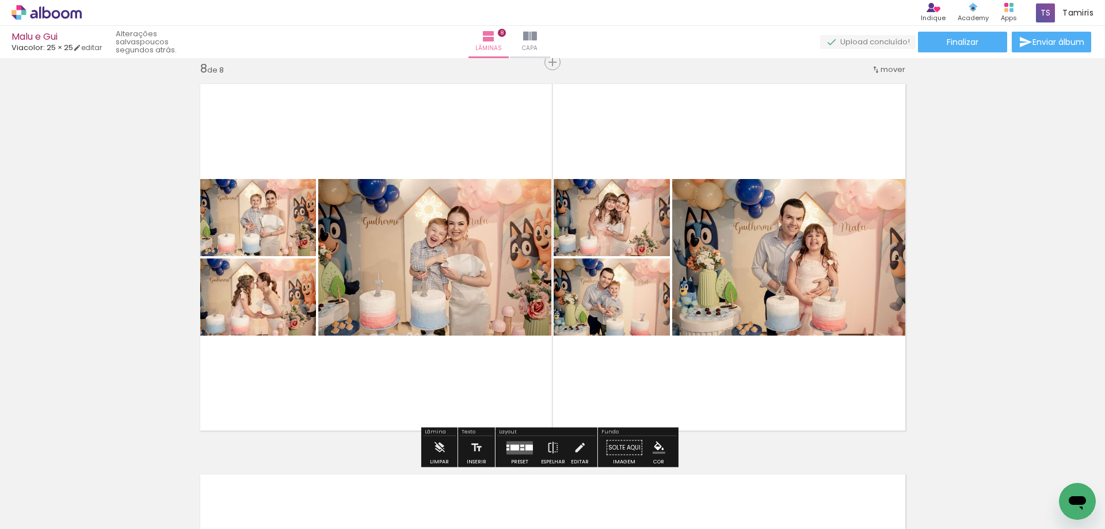
click at [520, 448] on div at bounding box center [522, 449] width 4 height 2
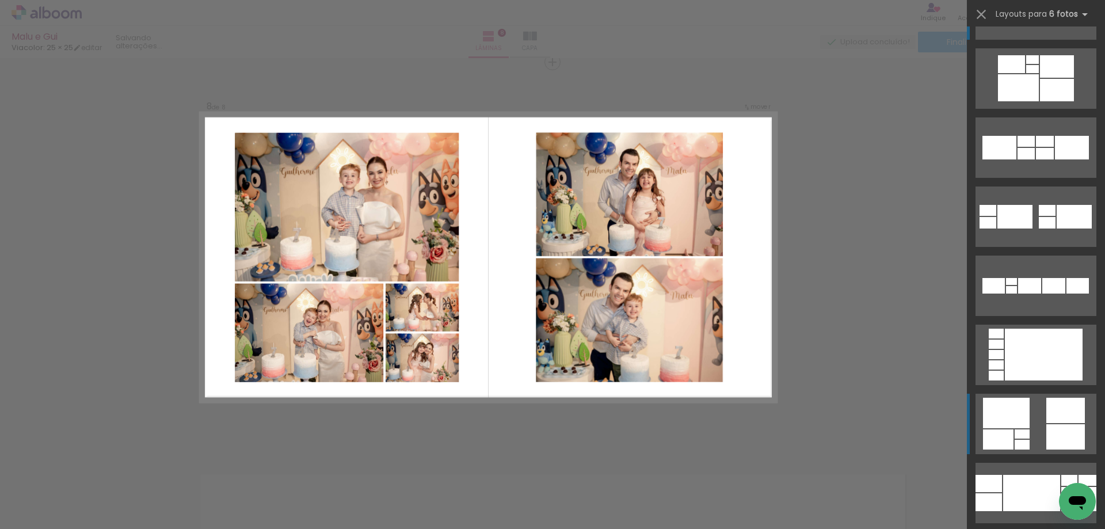
scroll to position [115, 0]
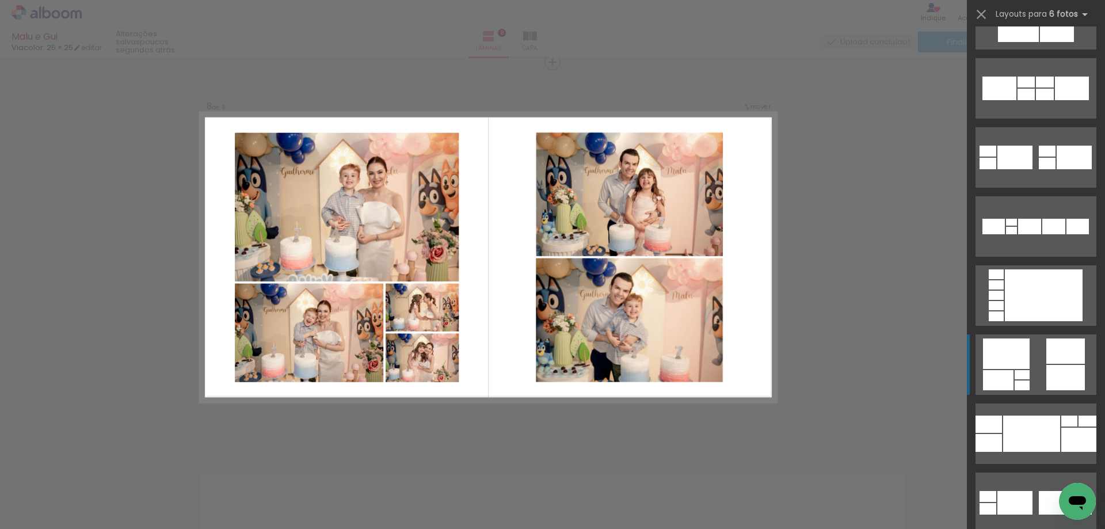
click at [1063, 354] on div at bounding box center [1065, 350] width 39 height 25
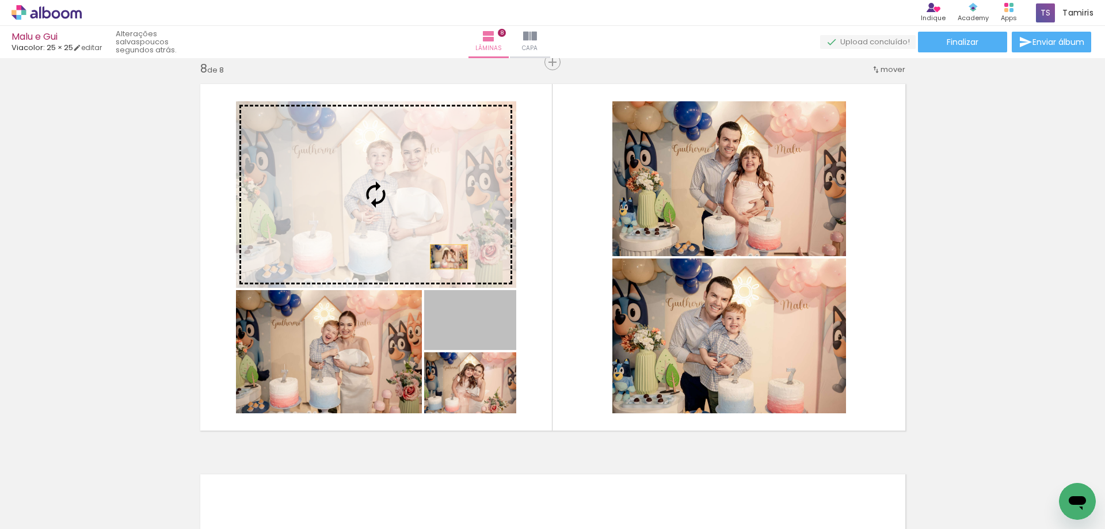
drag, startPoint x: 483, startPoint y: 325, endPoint x: 418, endPoint y: 220, distance: 123.8
click at [0, 0] on slot at bounding box center [0, 0] width 0 height 0
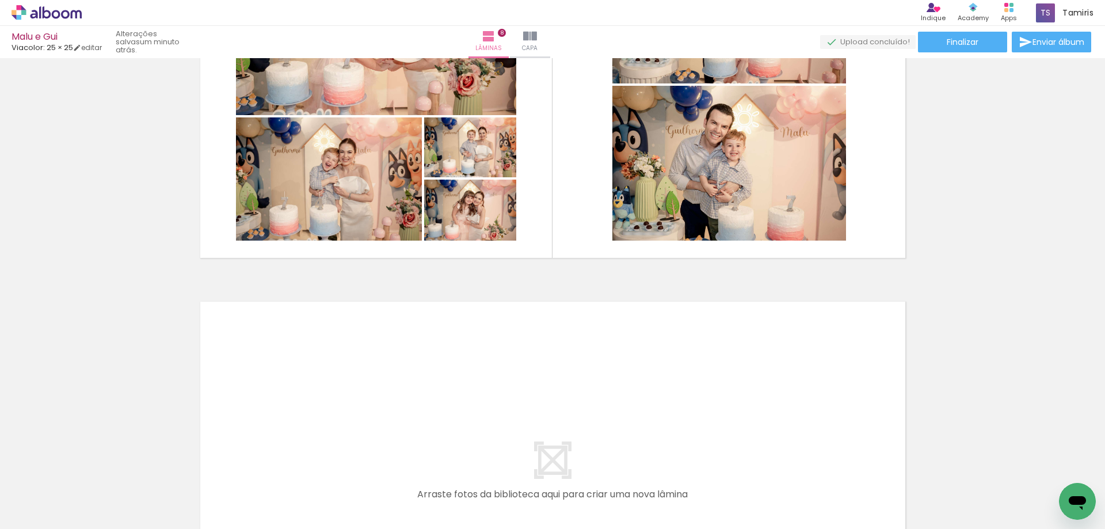
scroll to position [0, 1447]
